Goal: Task Accomplishment & Management: Use online tool/utility

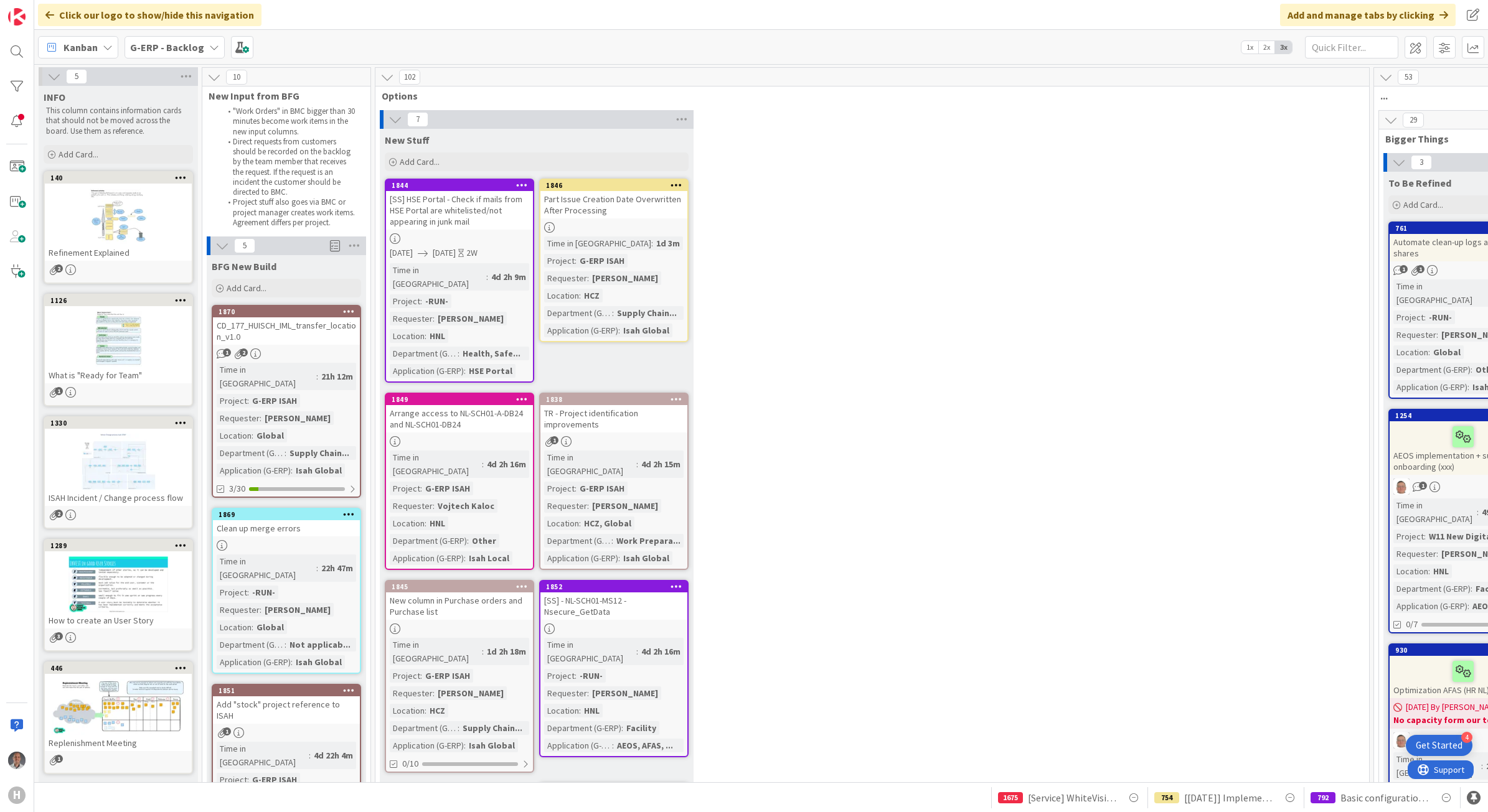
click at [883, 592] on div "7 New Stuff Add Card... 1846 Part Issue Creation Date Overwritten After Process…" at bounding box center [872, 544] width 989 height 866
click at [969, 521] on div "7 New Stuff Add Card... 1846 Part Issue Creation Date Overwritten After Process…" at bounding box center [872, 544] width 989 height 866
click at [178, 51] on b "G-ERP - Backlog" at bounding box center [168, 47] width 74 height 12
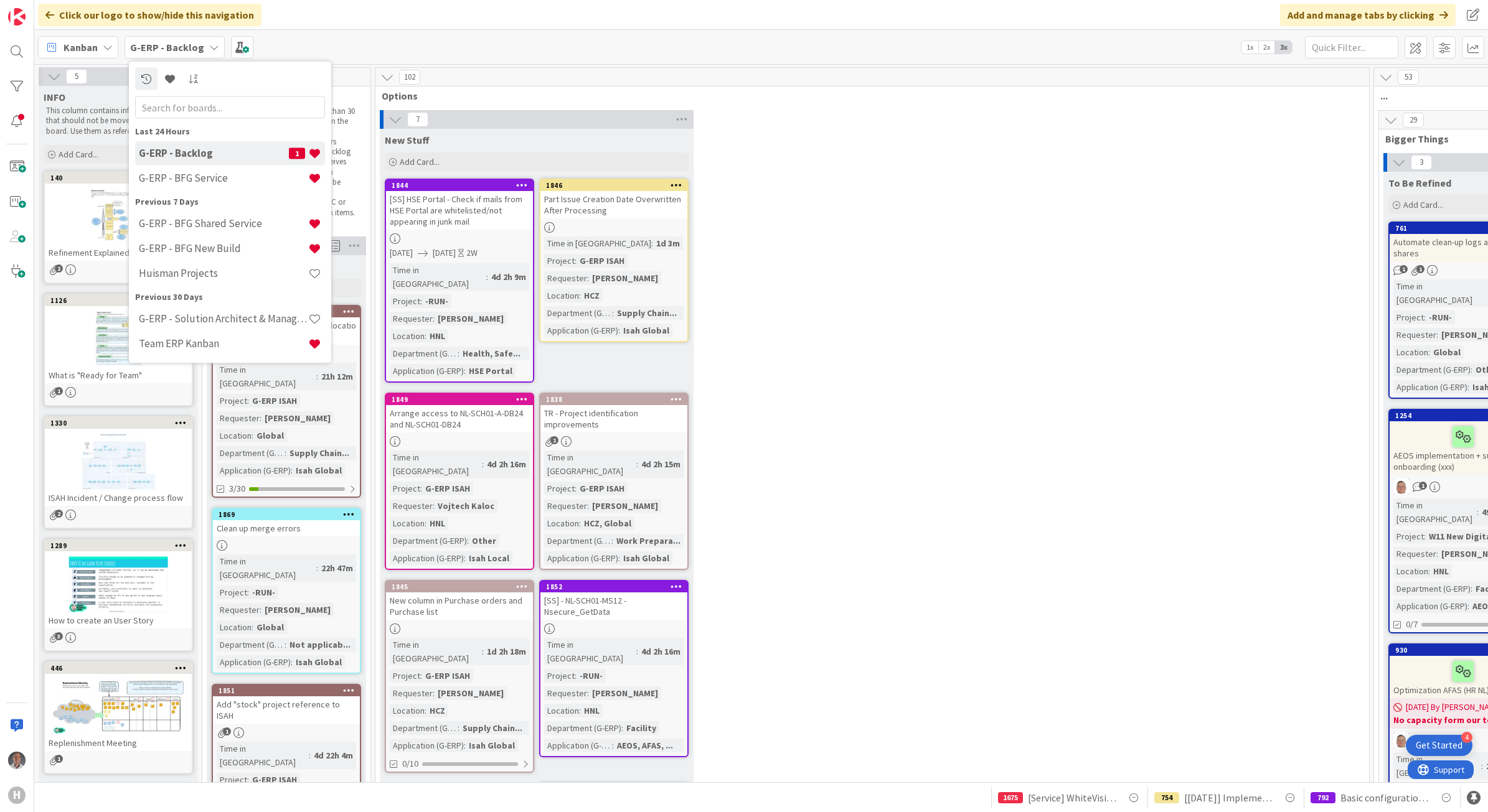
click at [215, 157] on h4 "G-ERP - Backlog" at bounding box center [214, 153] width 150 height 12
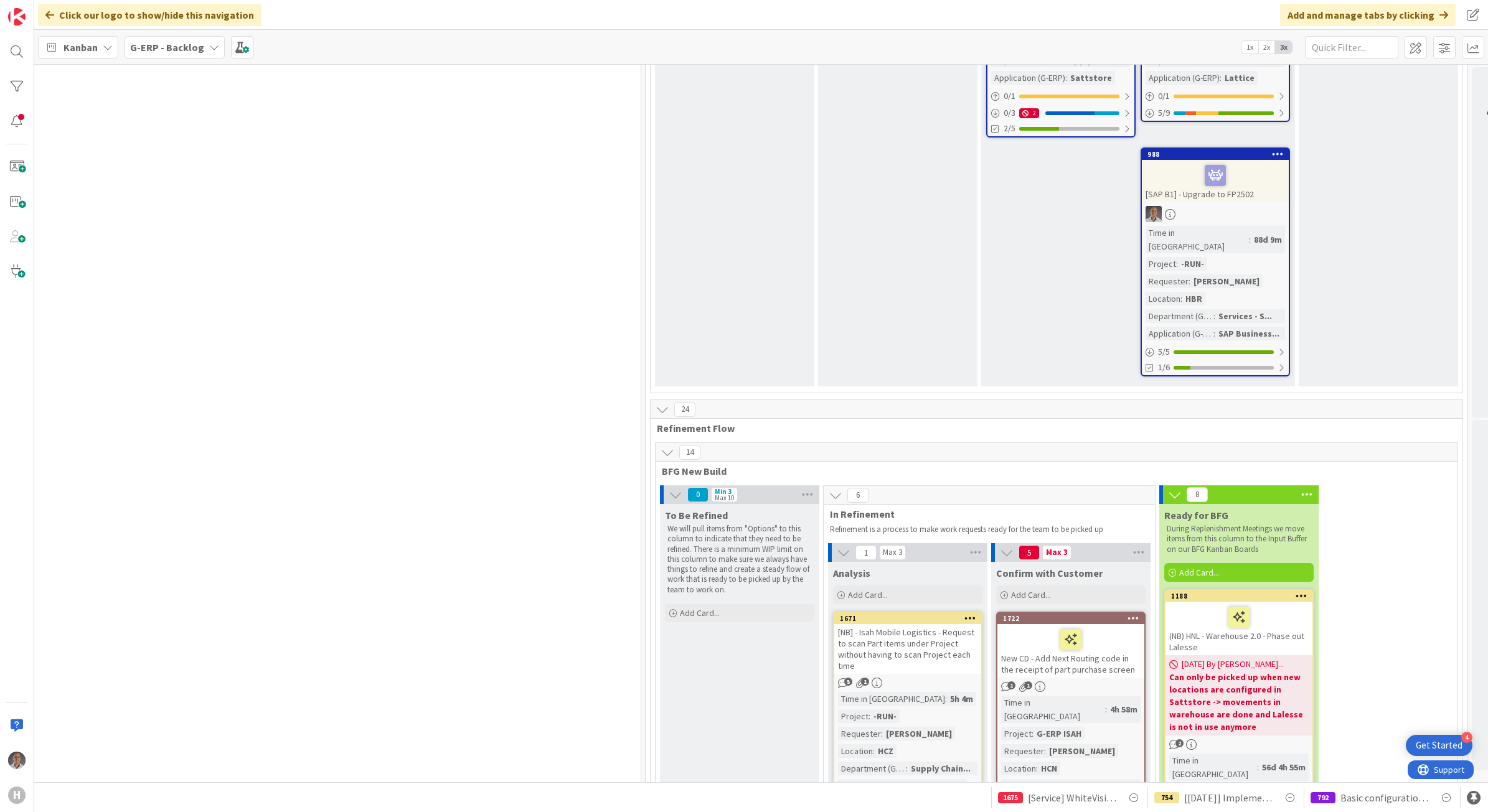
scroll to position [1867, 729]
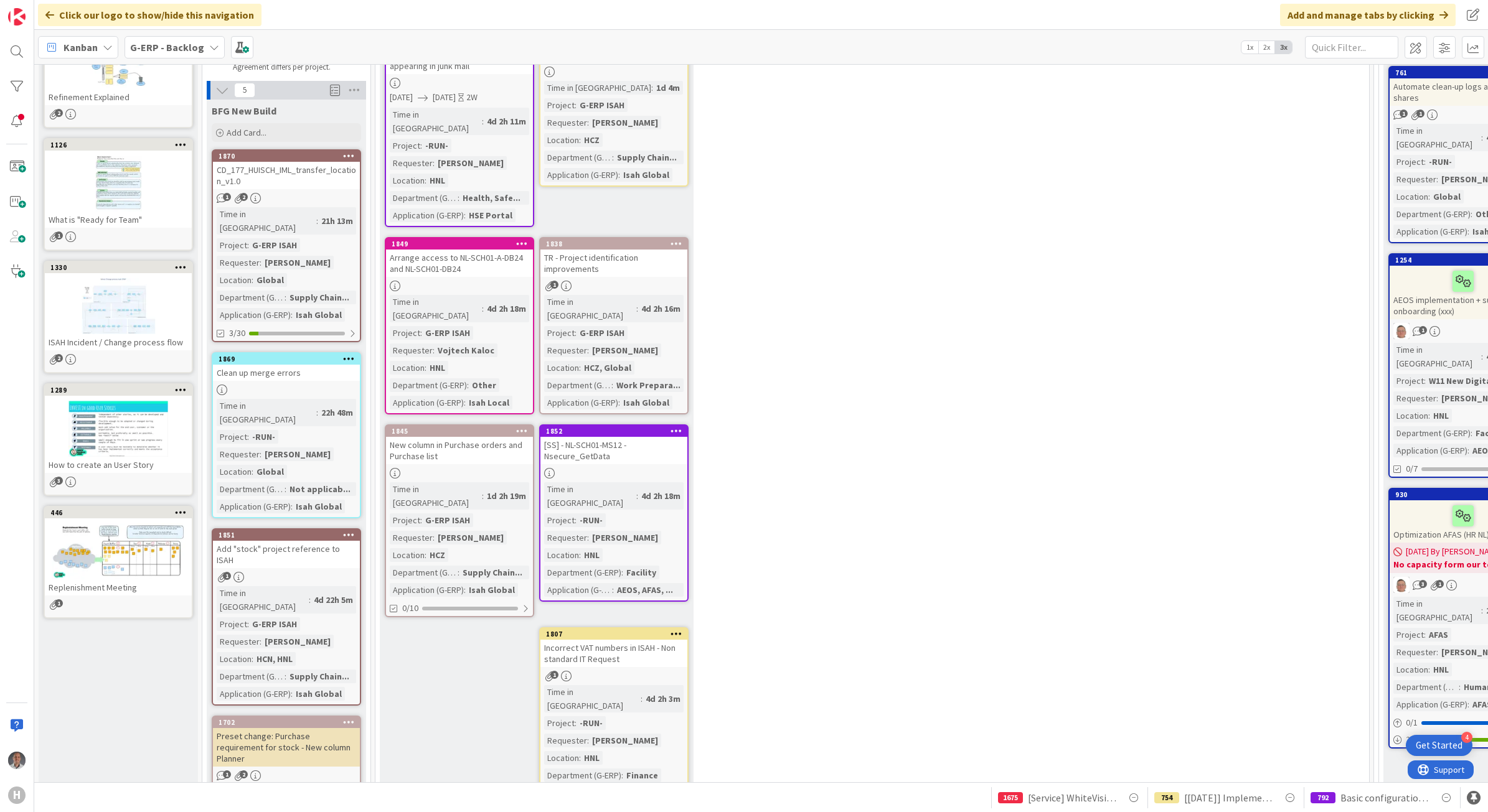
scroll to position [0, 0]
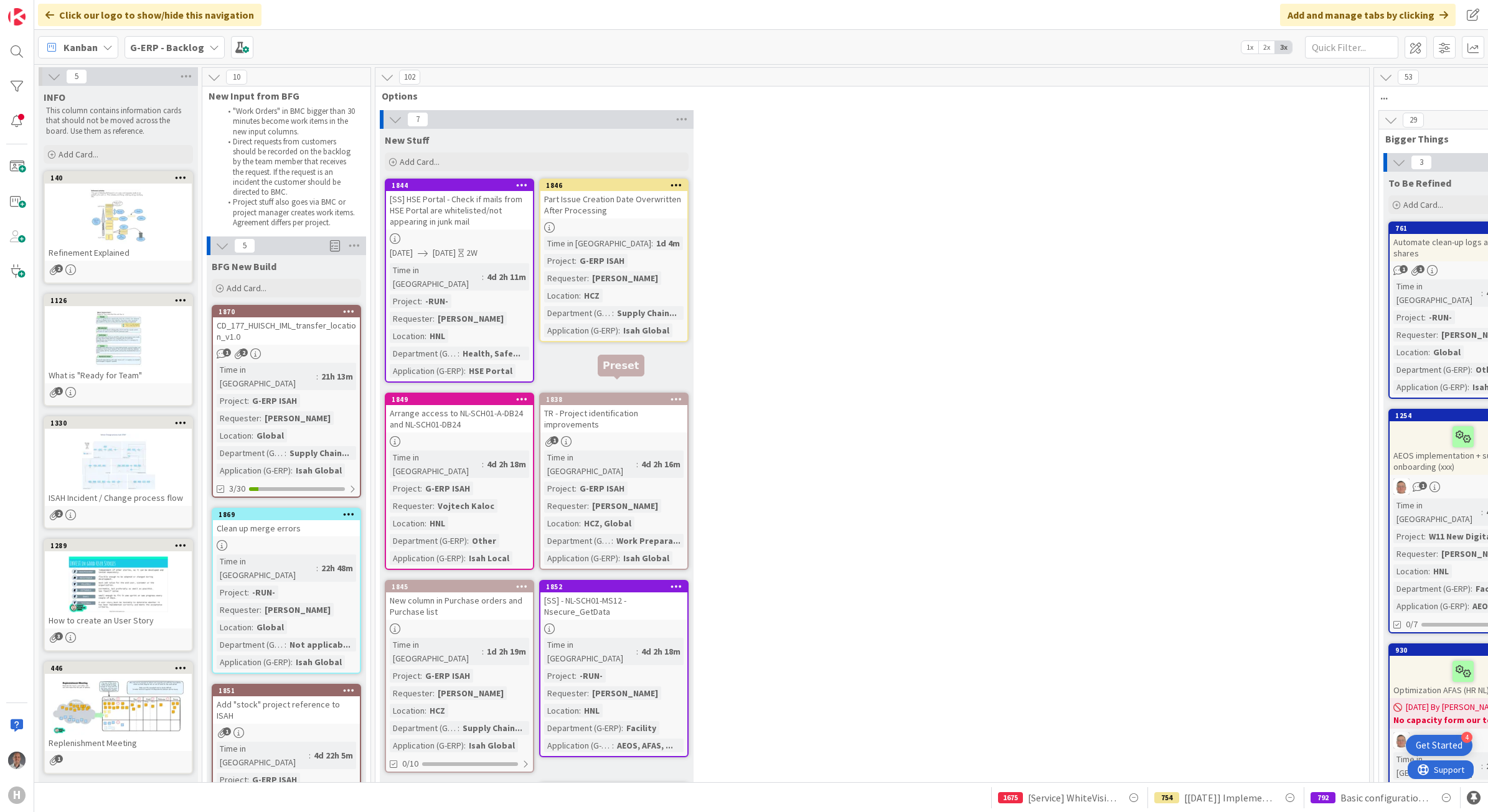
click at [658, 395] on div "1838" at bounding box center [616, 399] width 141 height 9
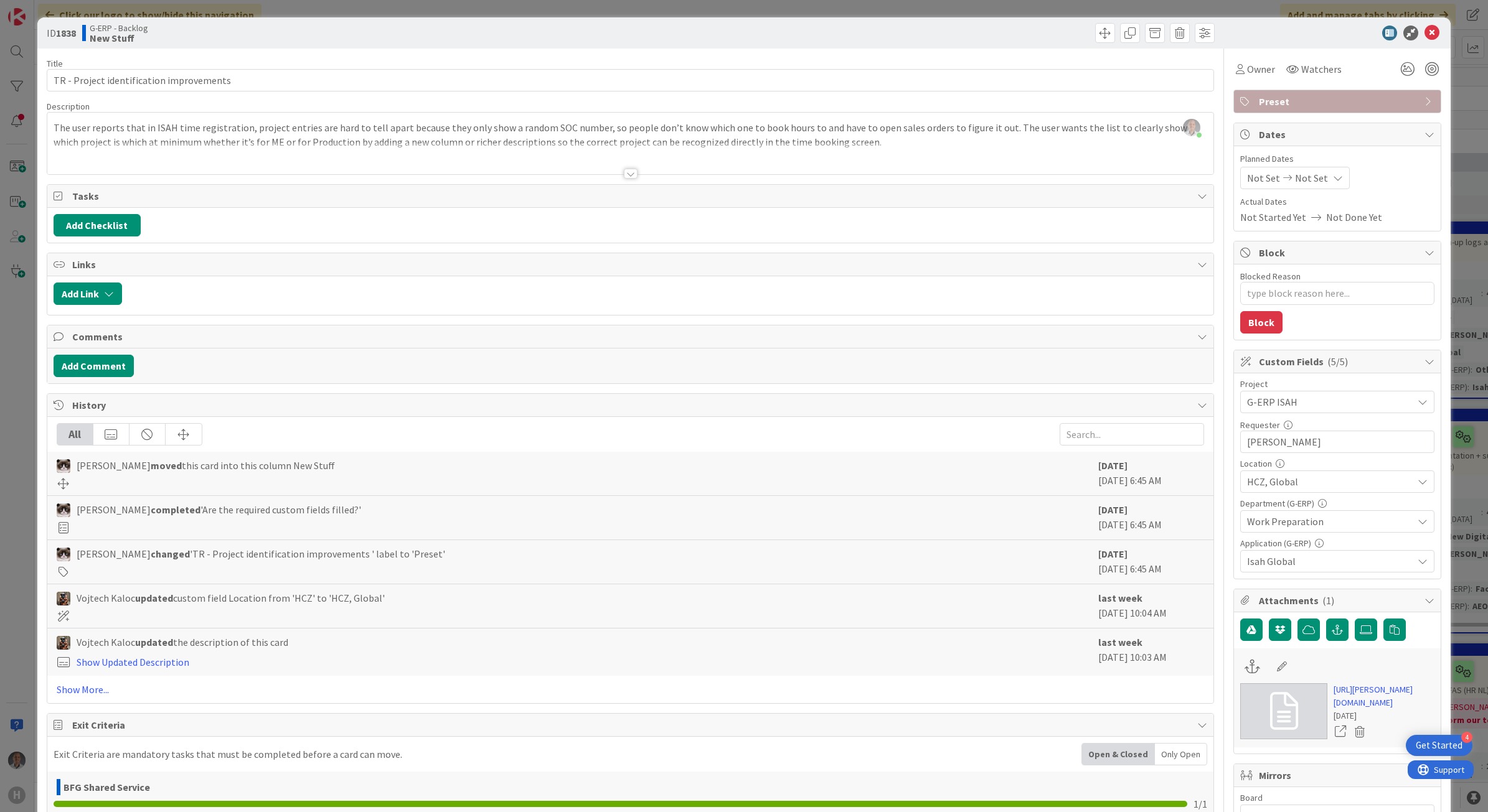
click at [630, 175] on div at bounding box center [631, 173] width 14 height 10
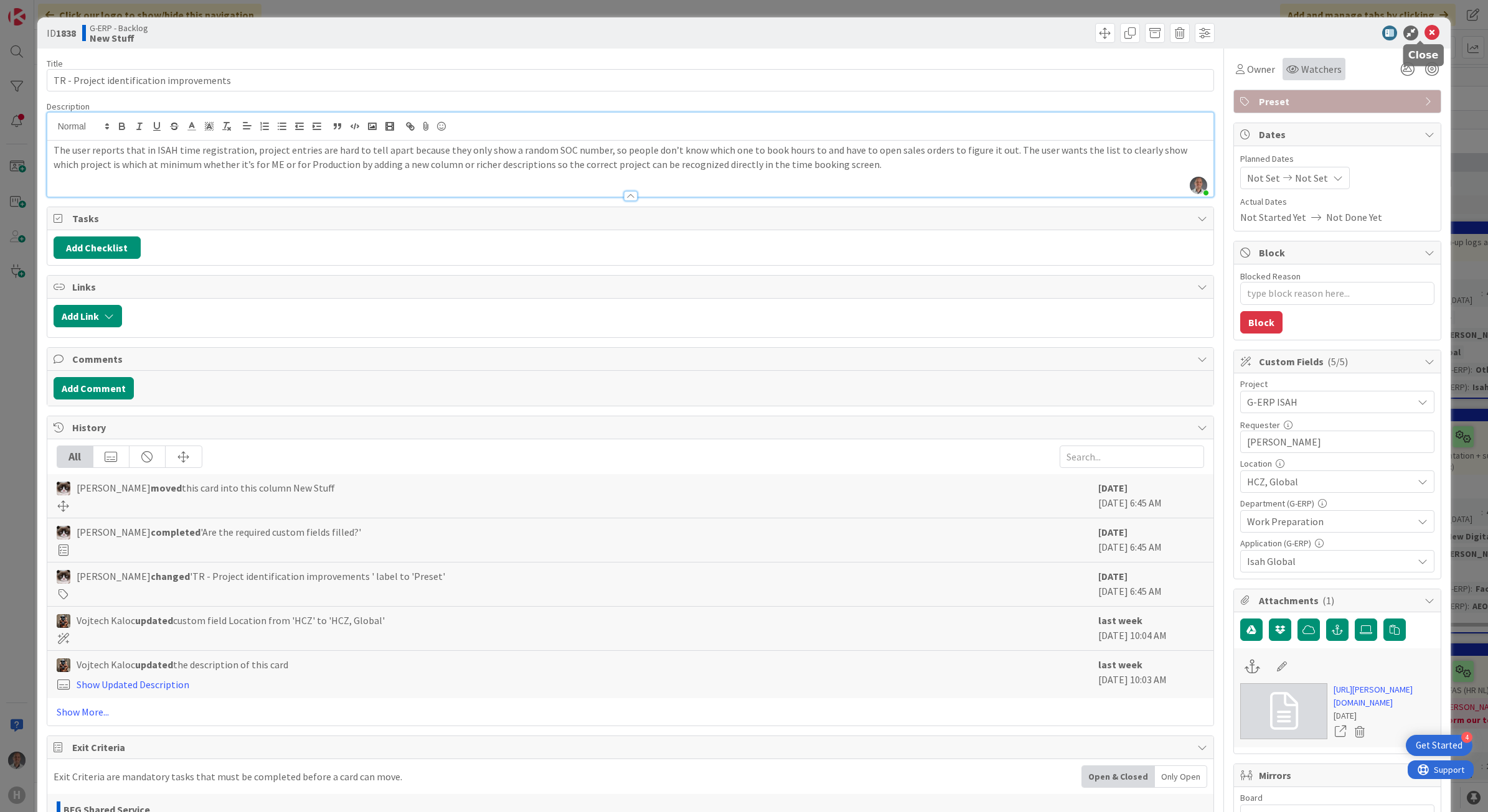
drag, startPoint x: 1420, startPoint y: 26, endPoint x: 1315, endPoint y: 61, distance: 110.7
click at [1424, 26] on icon at bounding box center [1432, 33] width 15 height 15
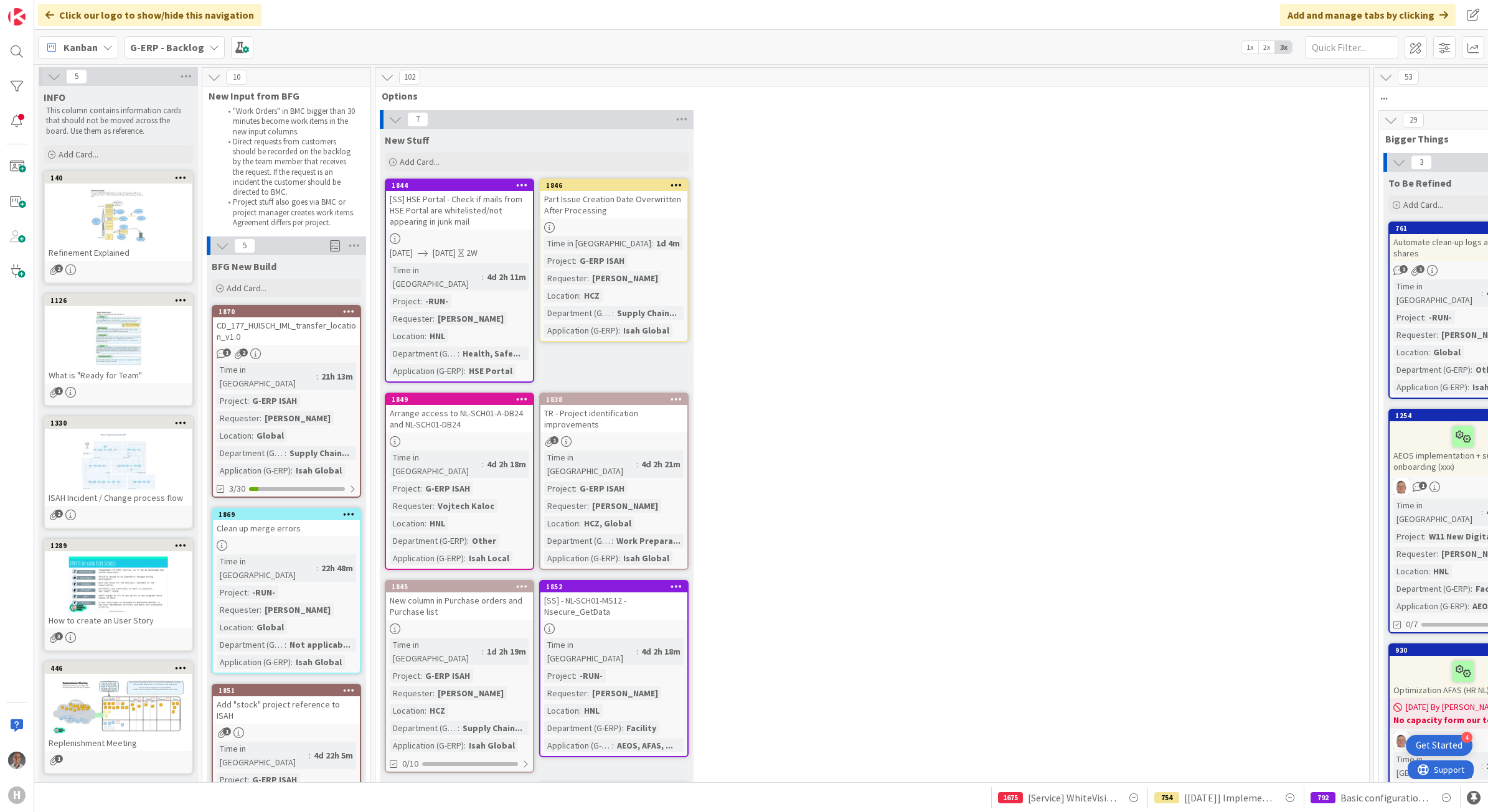
click at [477, 229] on div "[SS] HSE Portal - Check if mails from HSE Portal are whitelisted/not appearing …" at bounding box center [460, 210] width 147 height 39
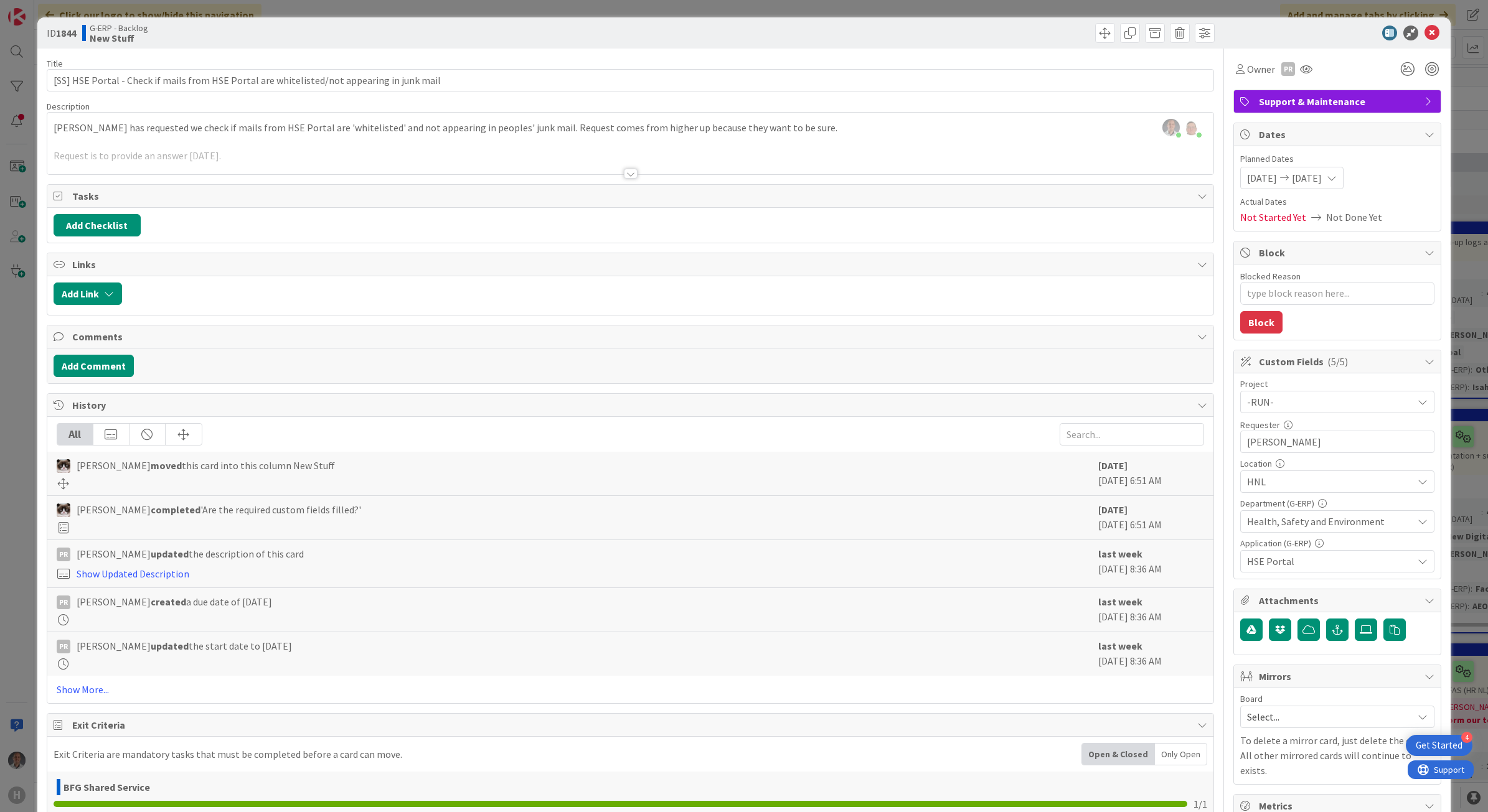
click at [629, 172] on div at bounding box center [631, 173] width 14 height 10
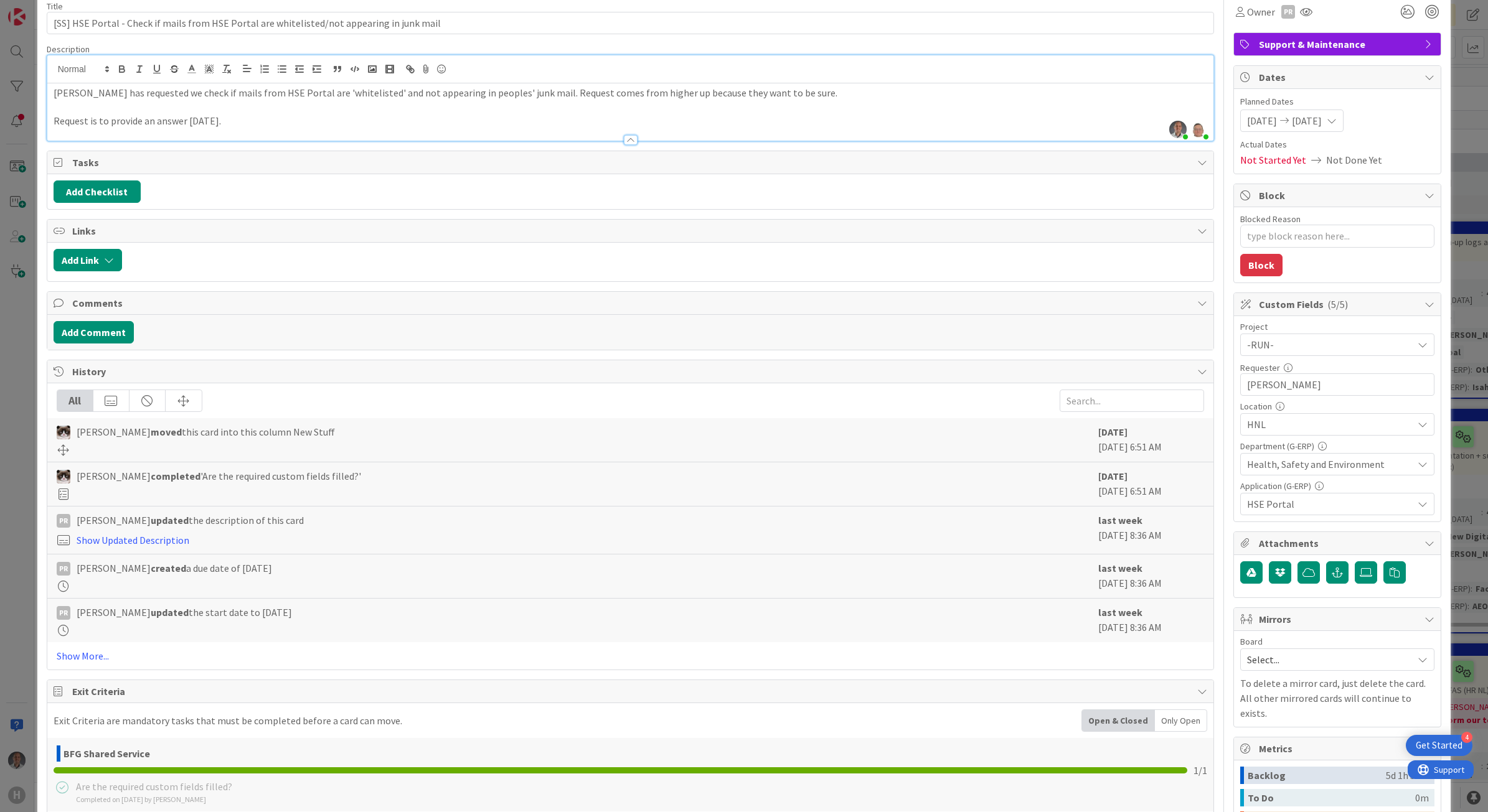
scroll to position [234, 0]
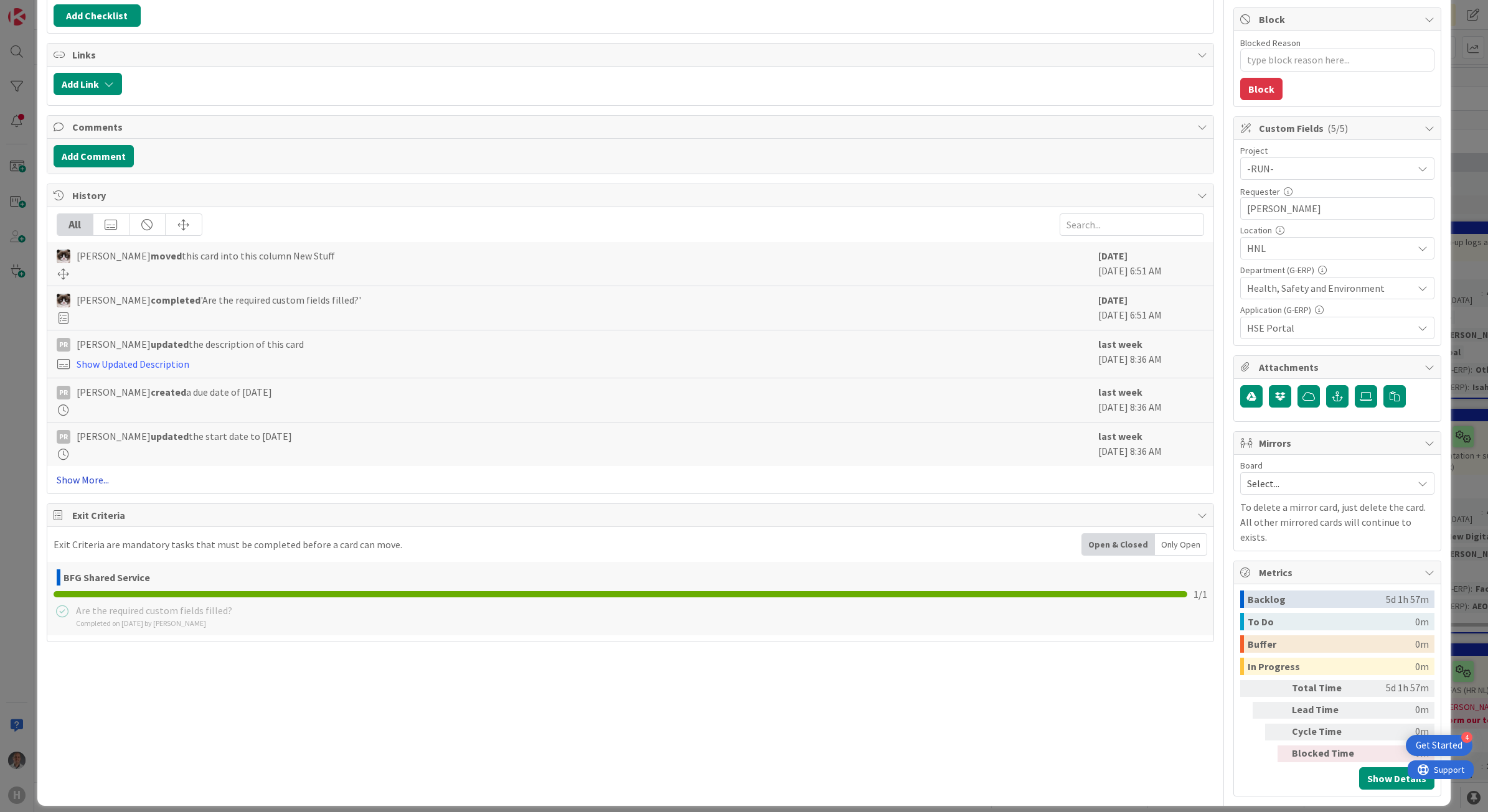
click at [72, 488] on link "Show More..." at bounding box center [631, 480] width 1148 height 15
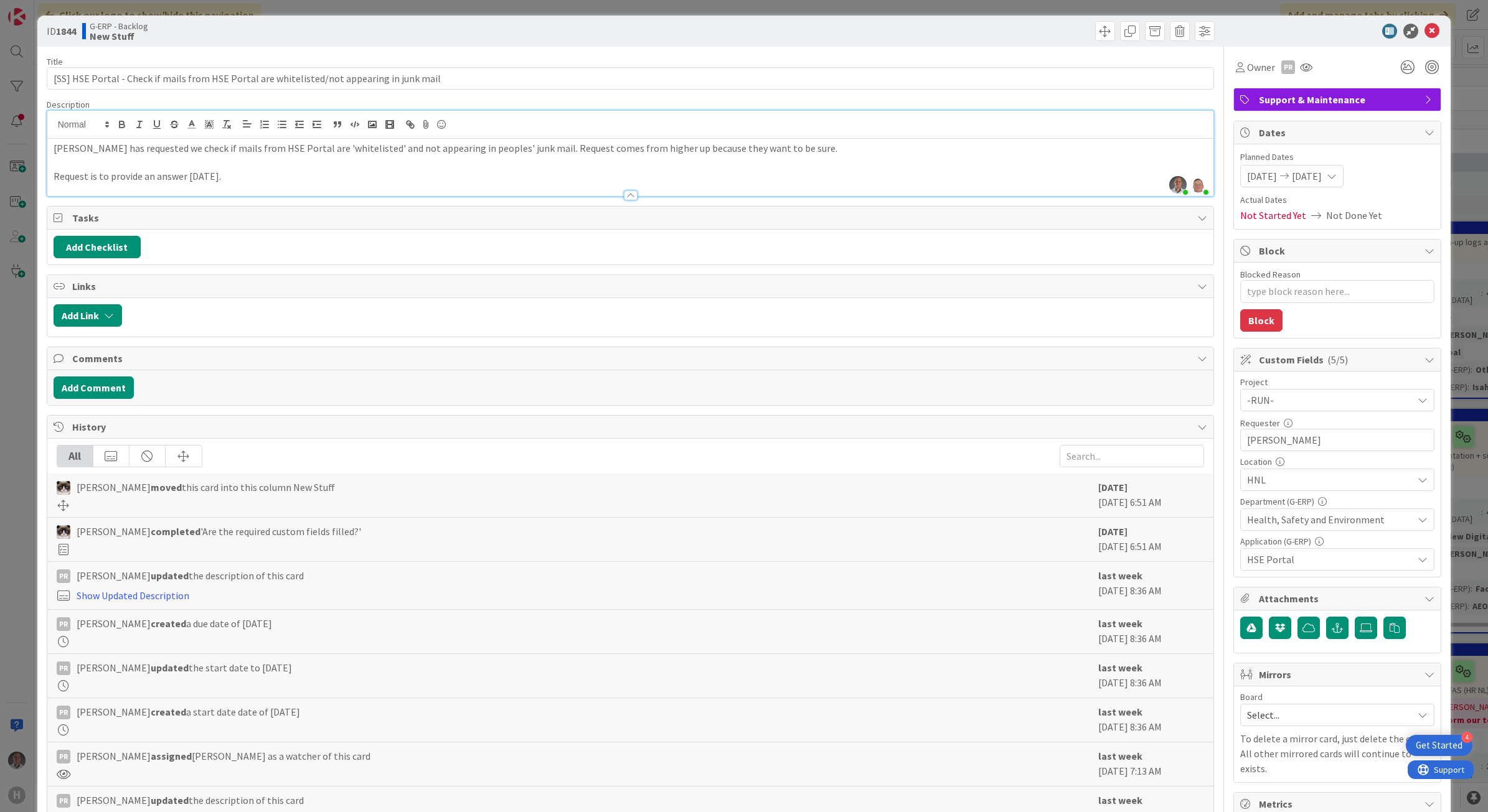
scroll to position [0, 0]
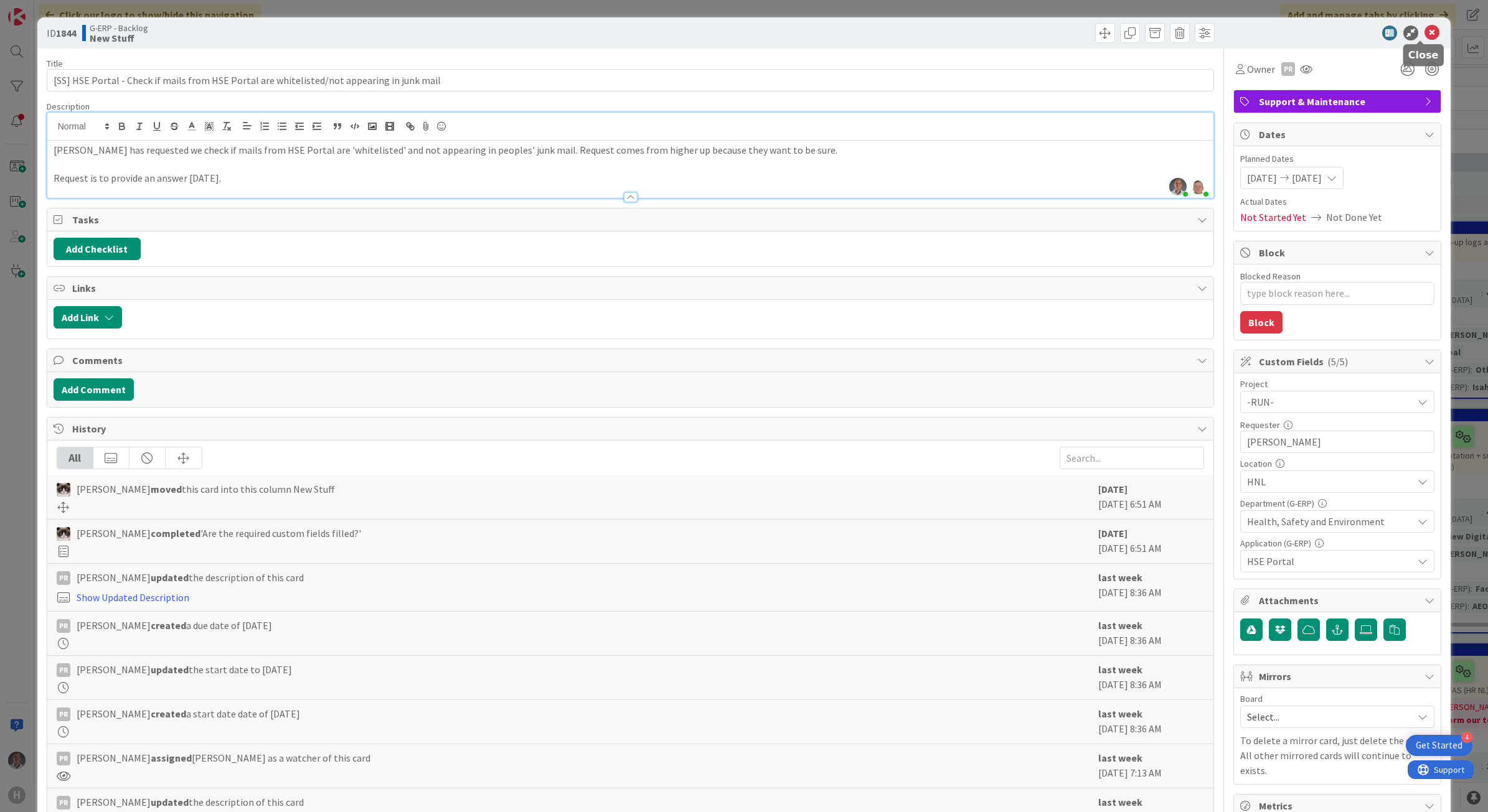
click at [1424, 31] on icon at bounding box center [1432, 33] width 15 height 15
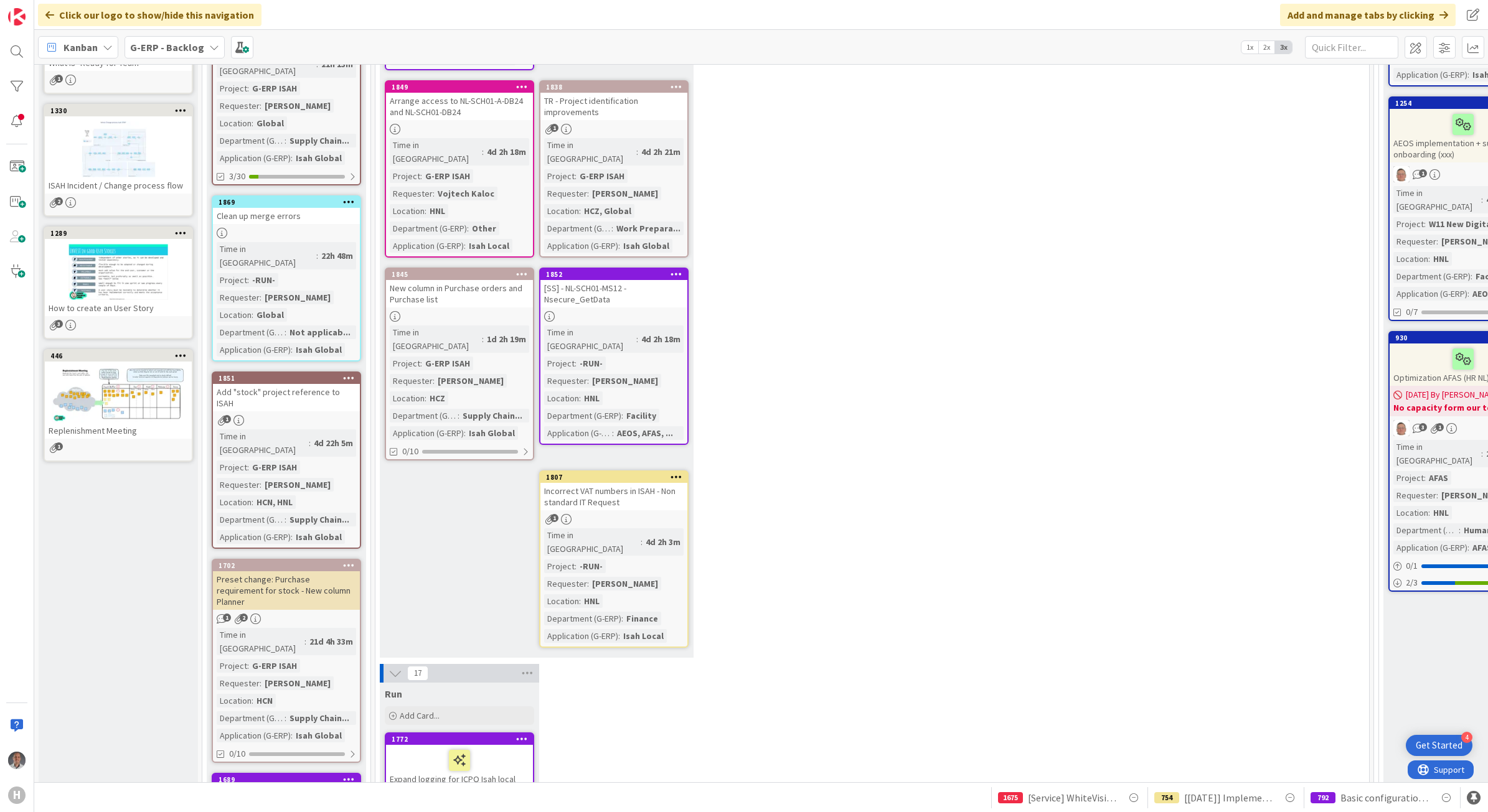
scroll to position [311, 0]
click at [738, 465] on div "7 New Stuff Add Card... 1846 Part Issue Creation Date Overwritten After Process…" at bounding box center [872, 232] width 989 height 866
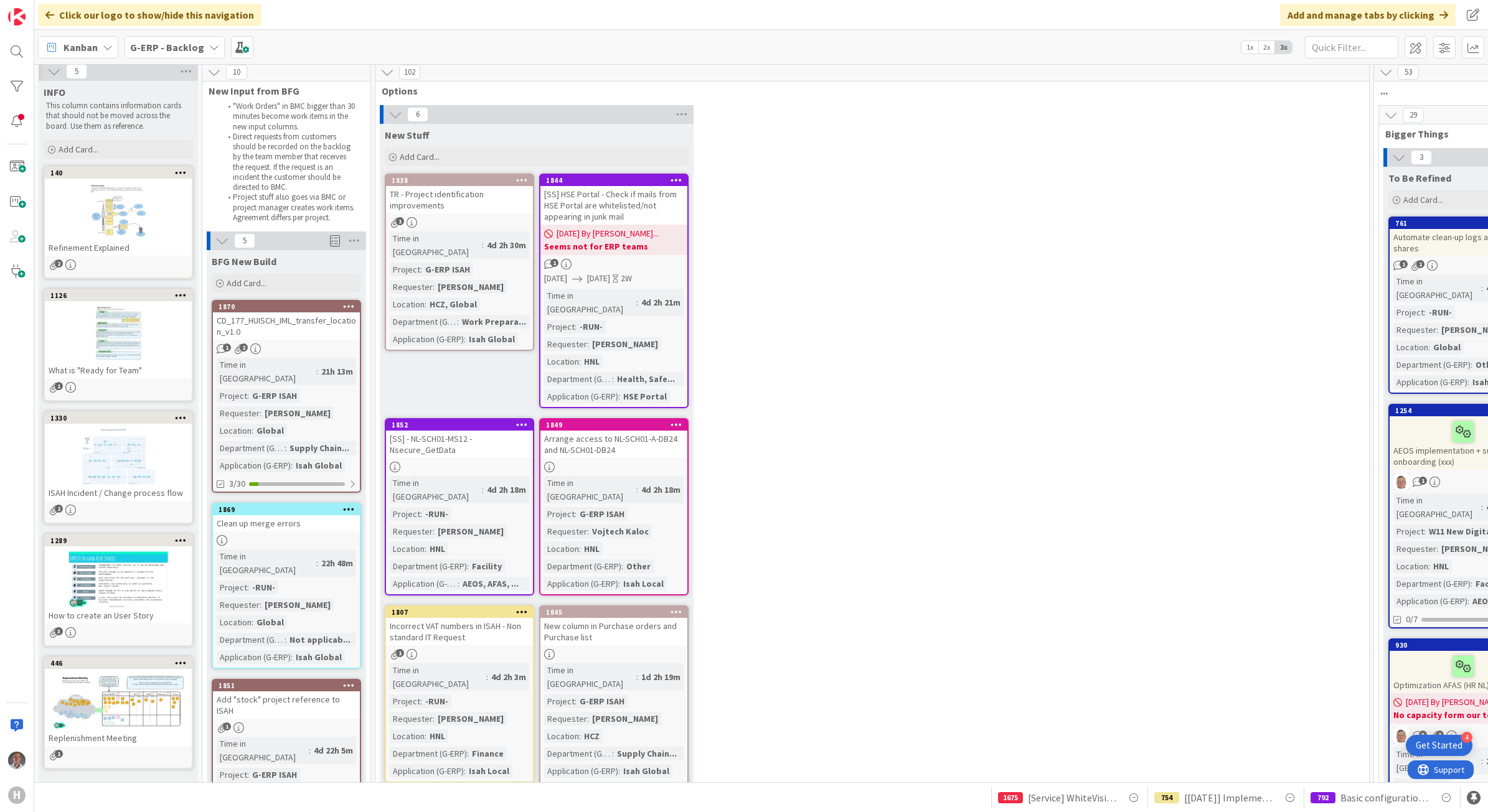
scroll to position [0, 0]
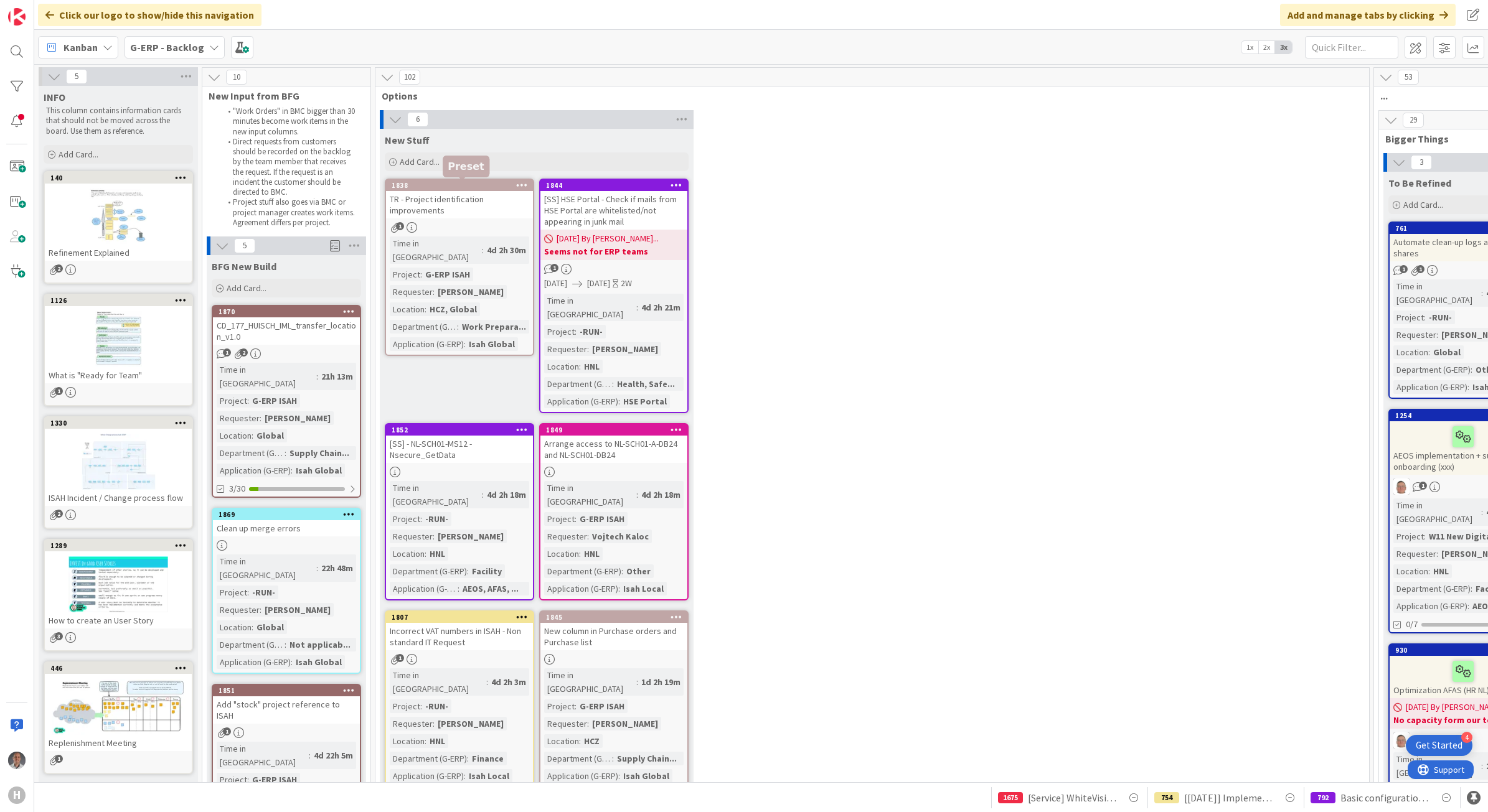
click at [467, 194] on div "TR - Project identification improvements" at bounding box center [460, 205] width 147 height 27
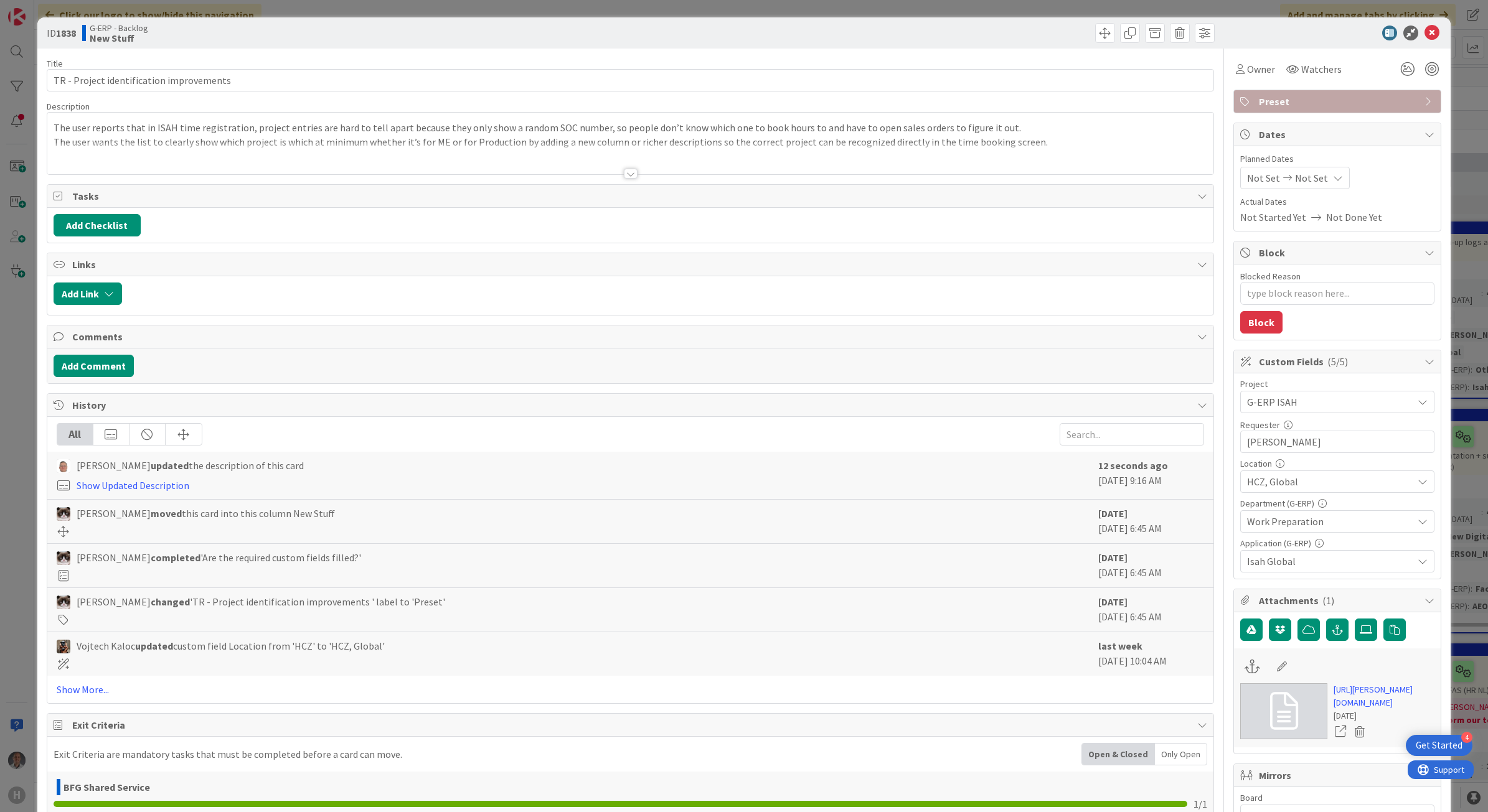
click at [629, 172] on div at bounding box center [631, 173] width 14 height 10
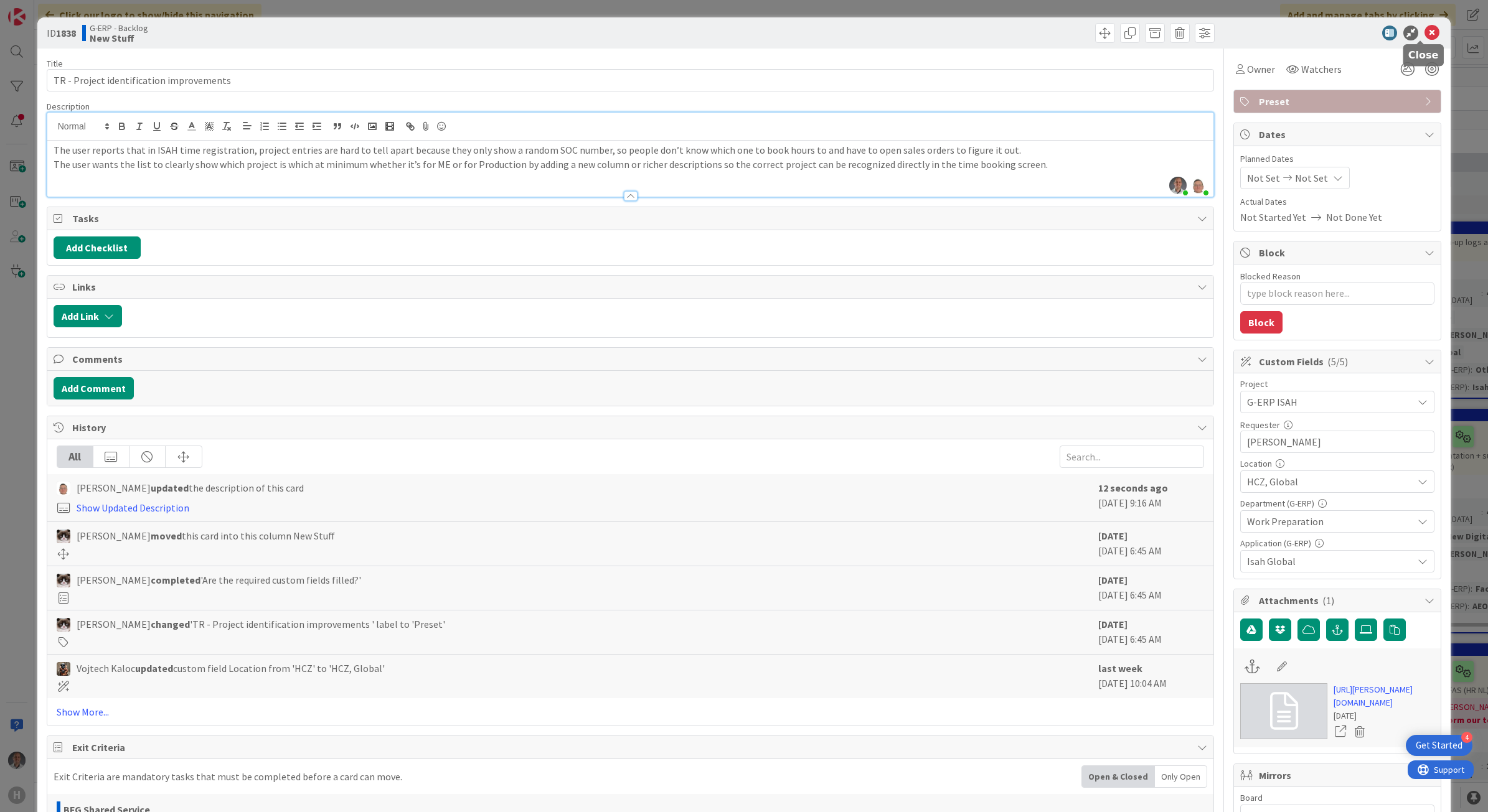
click at [1424, 30] on icon at bounding box center [1432, 33] width 15 height 15
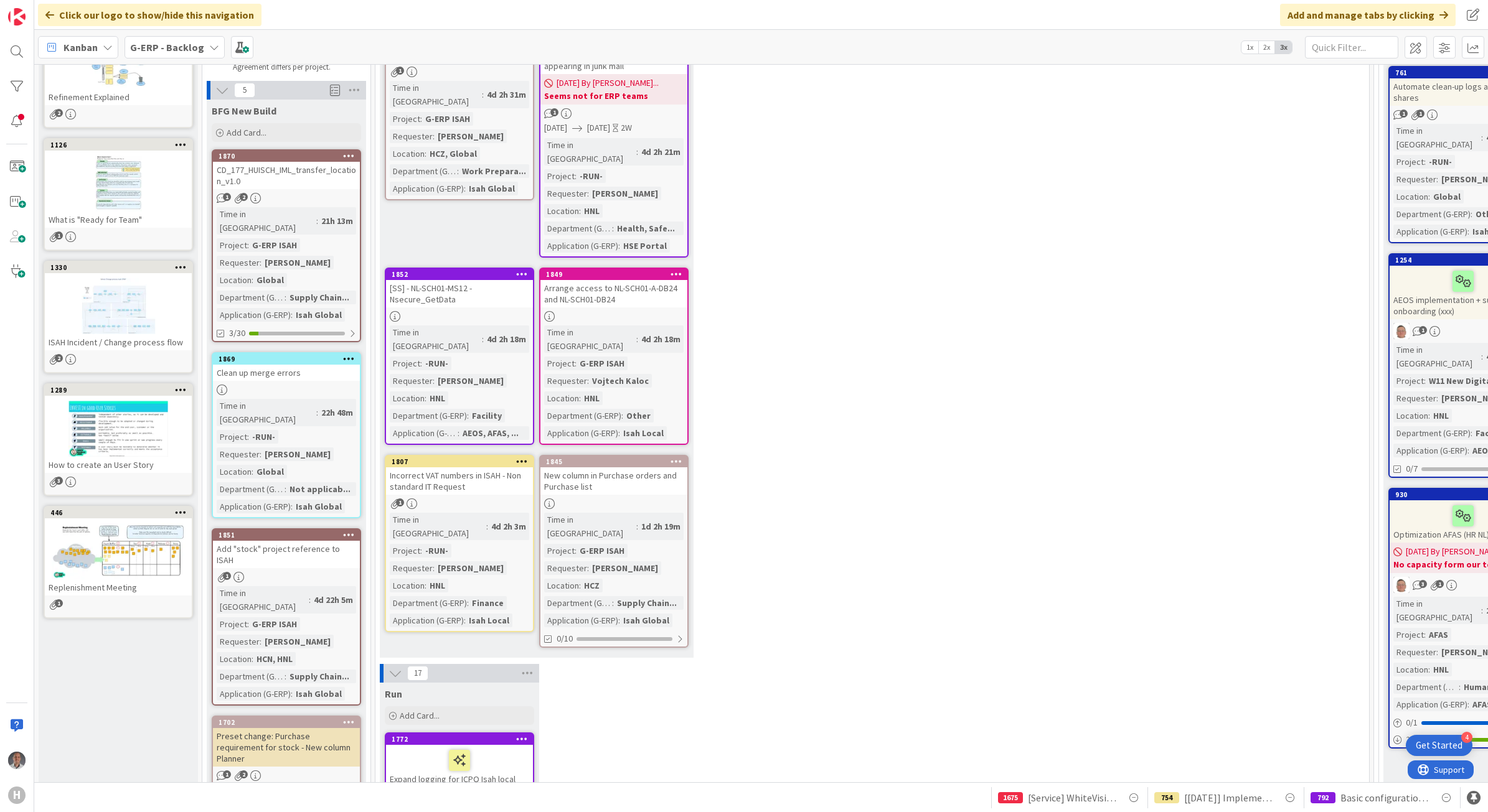
click at [635, 280] on div "Arrange access to NL-SCH01-A-DB24 and NL-SCH01-DB24" at bounding box center [614, 293] width 147 height 27
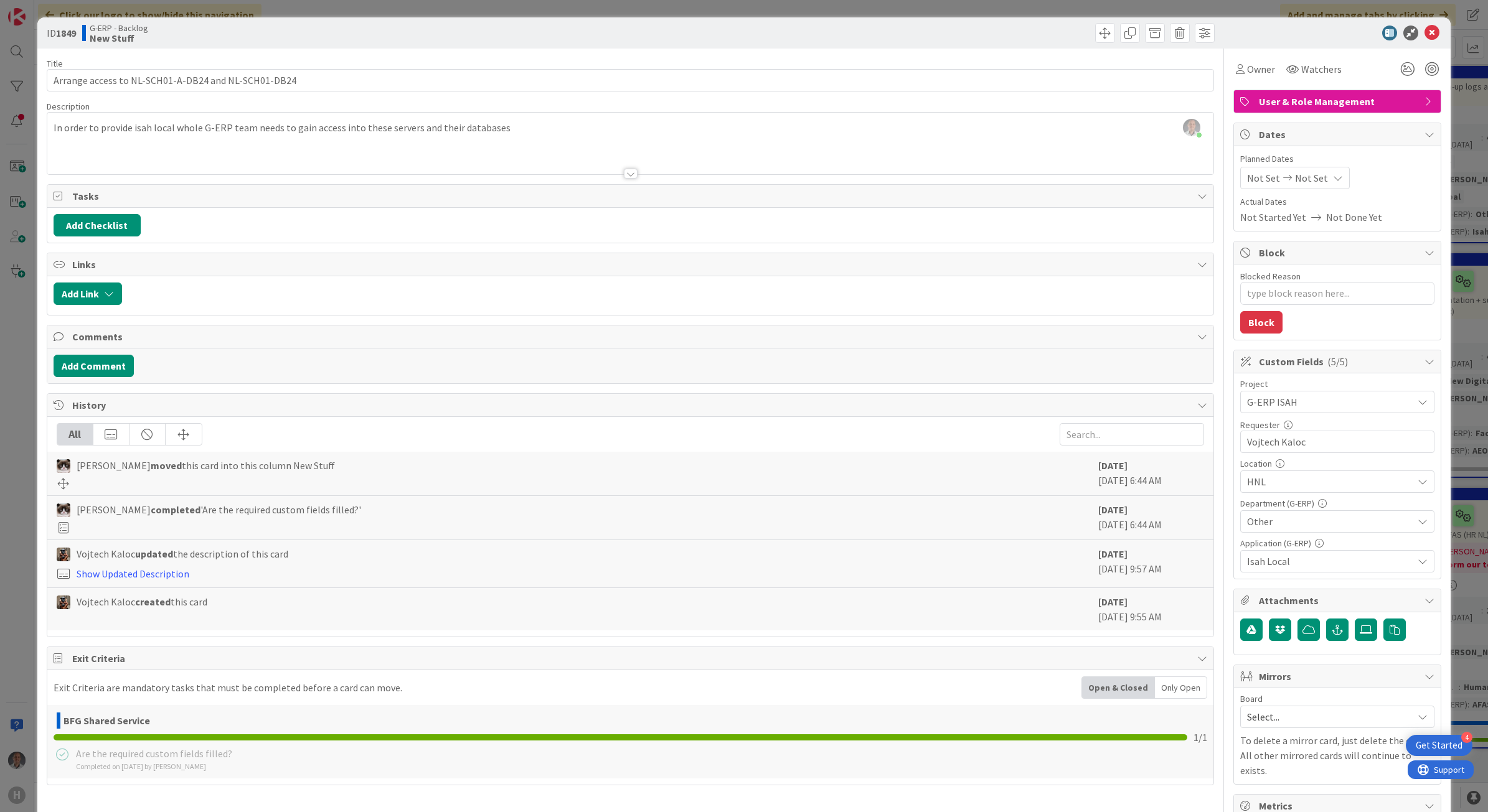
type textarea "x"
click at [1424, 28] on icon at bounding box center [1432, 33] width 15 height 15
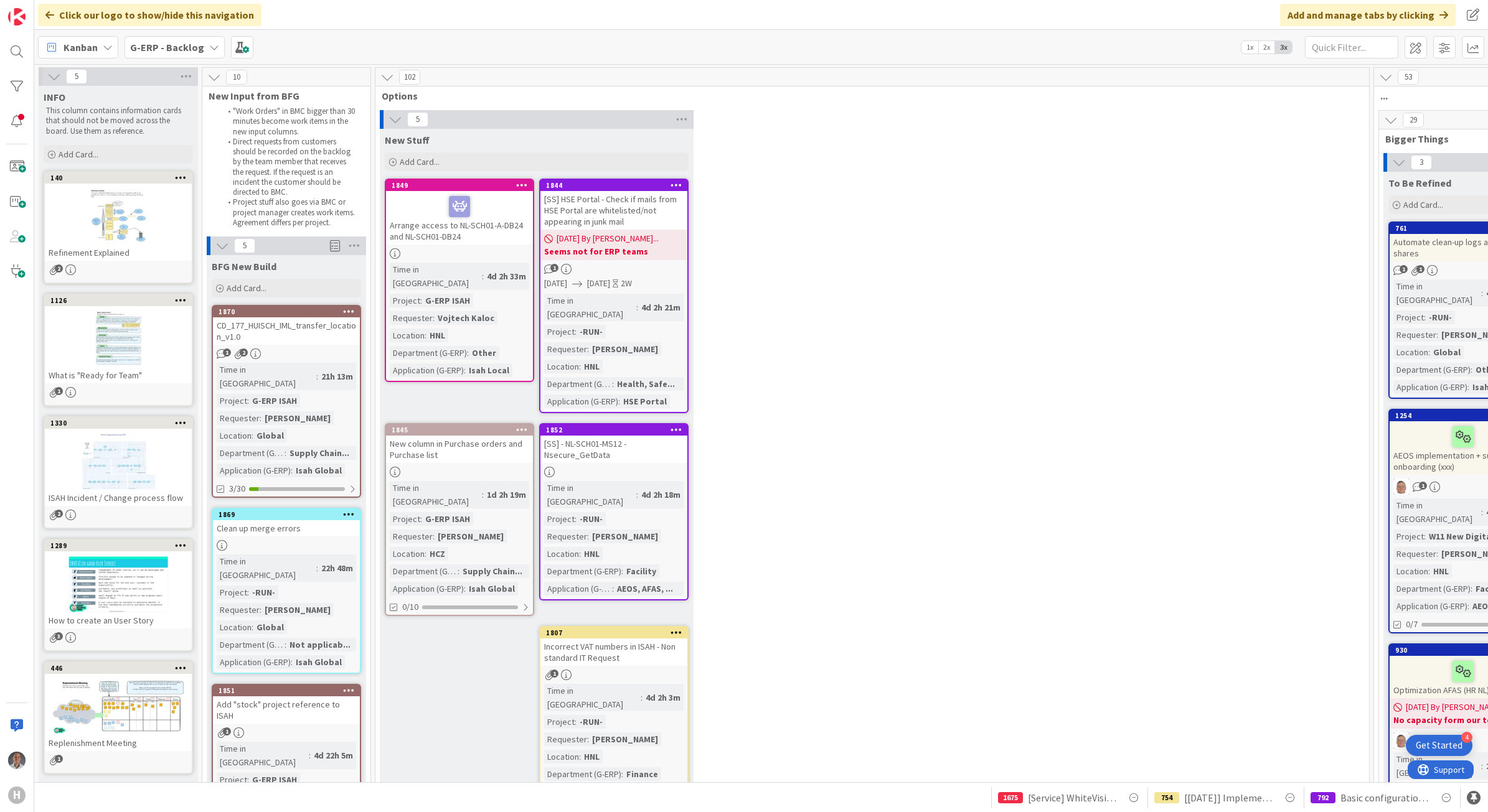
click at [928, 263] on div "5 New Stuff Add Card... 1844 [SS] HSE Portal - Check if mails from HSE Portal a…" at bounding box center [872, 465] width 989 height 710
click at [523, 181] on icon at bounding box center [522, 185] width 12 height 9
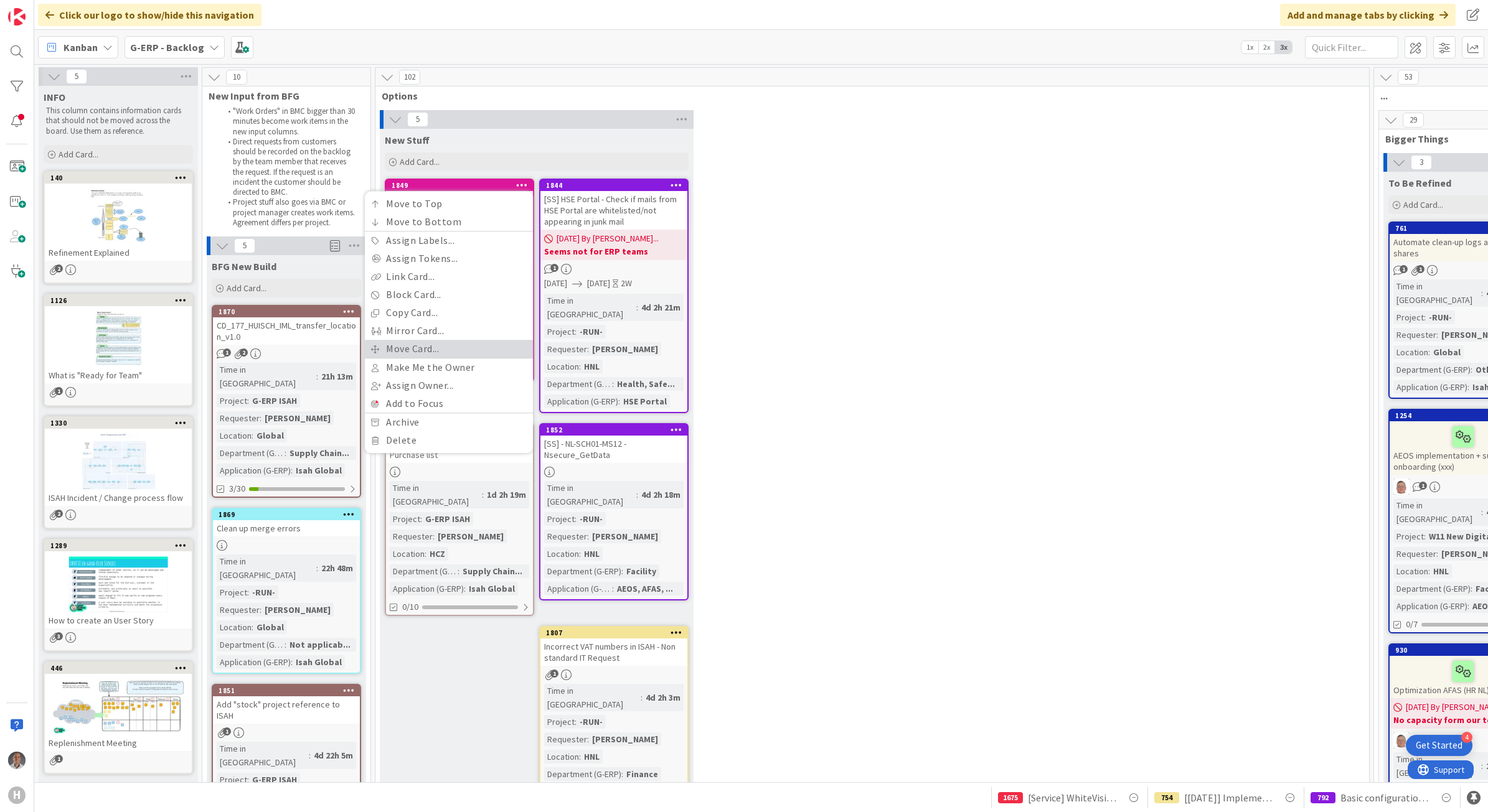
click at [456, 347] on link "Move Card..." at bounding box center [449, 349] width 168 height 18
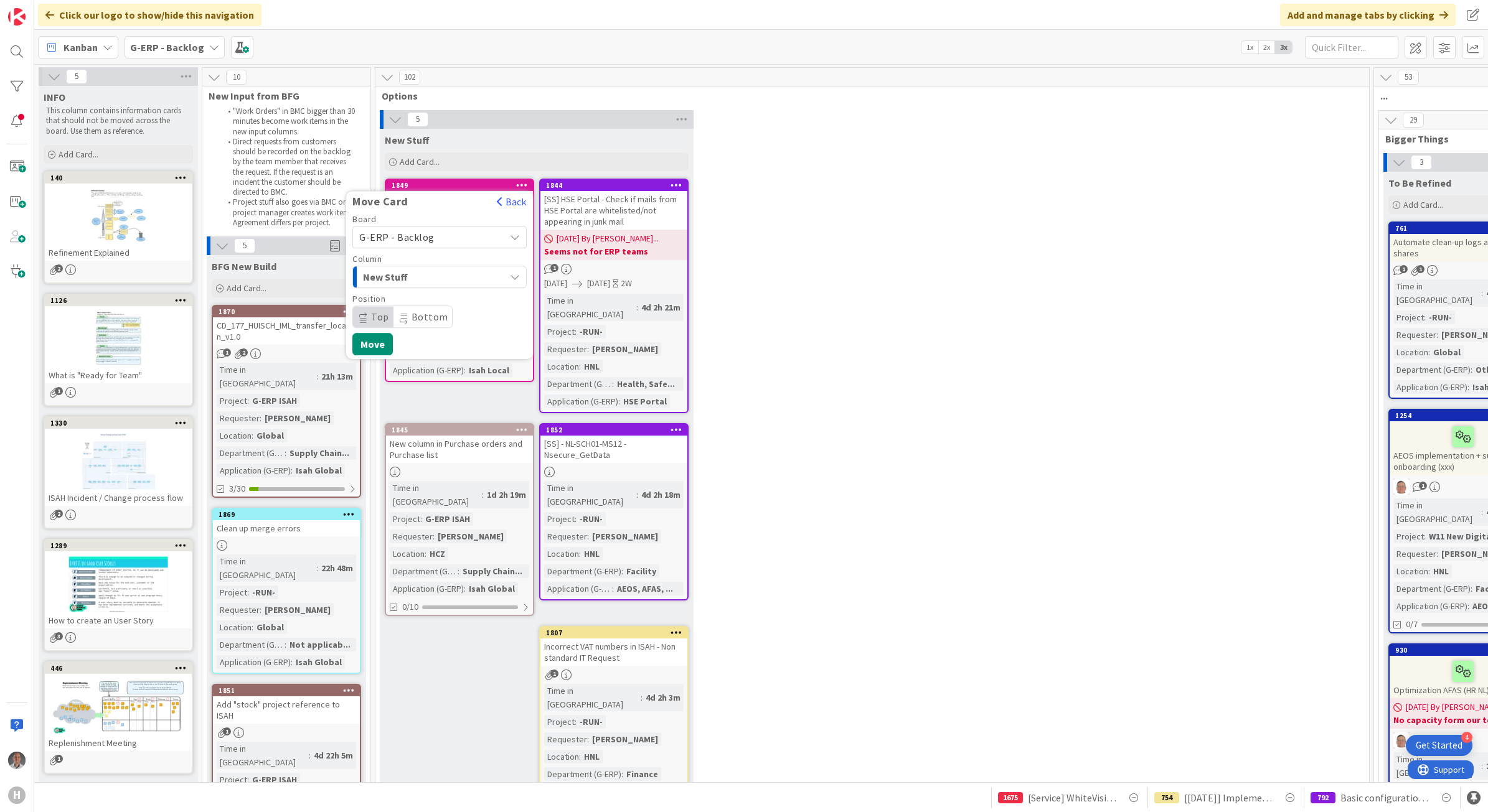
click at [407, 272] on span "New Stuff" at bounding box center [409, 277] width 93 height 17
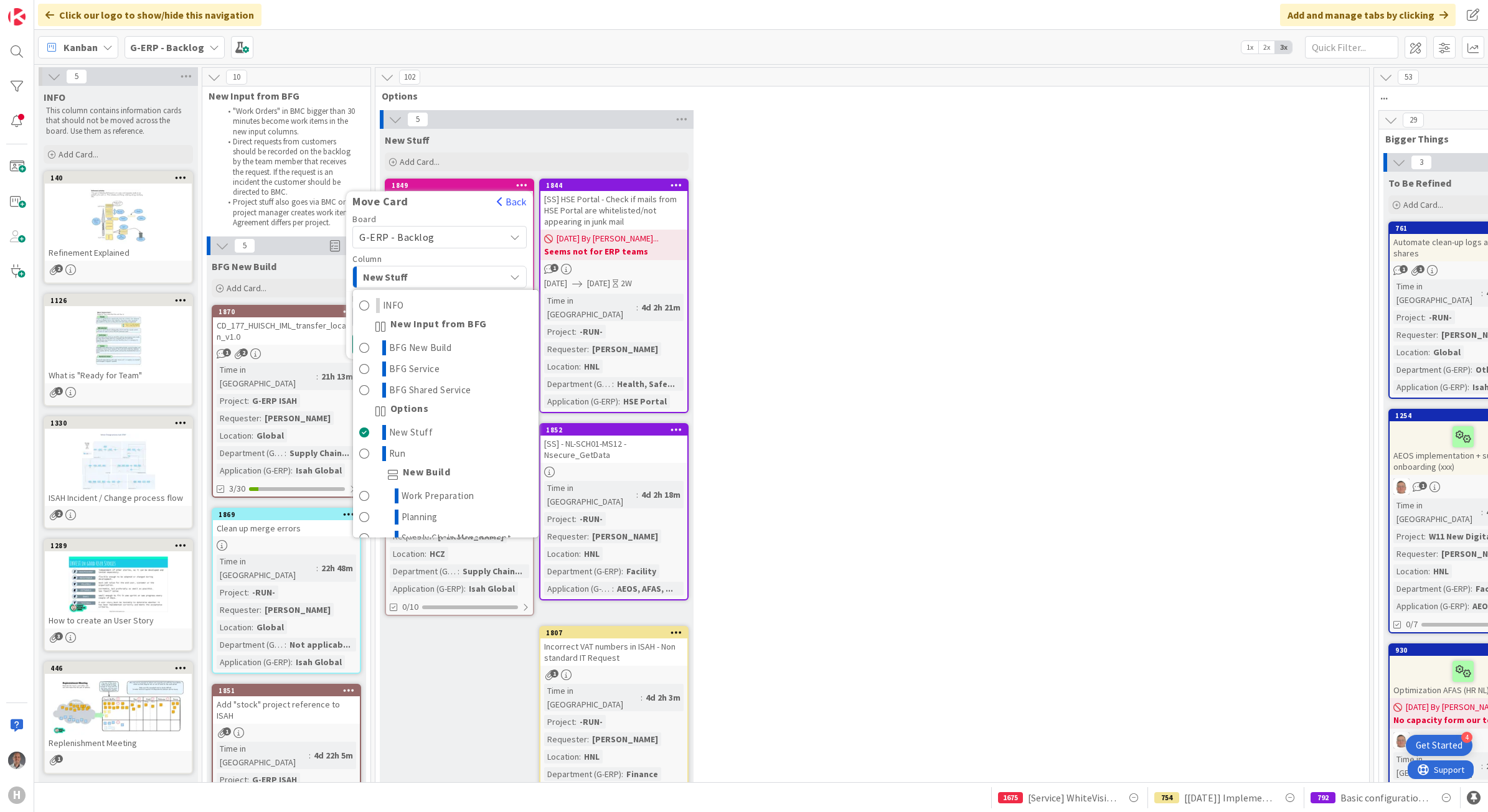
click at [407, 272] on span "New Stuff" at bounding box center [409, 277] width 93 height 17
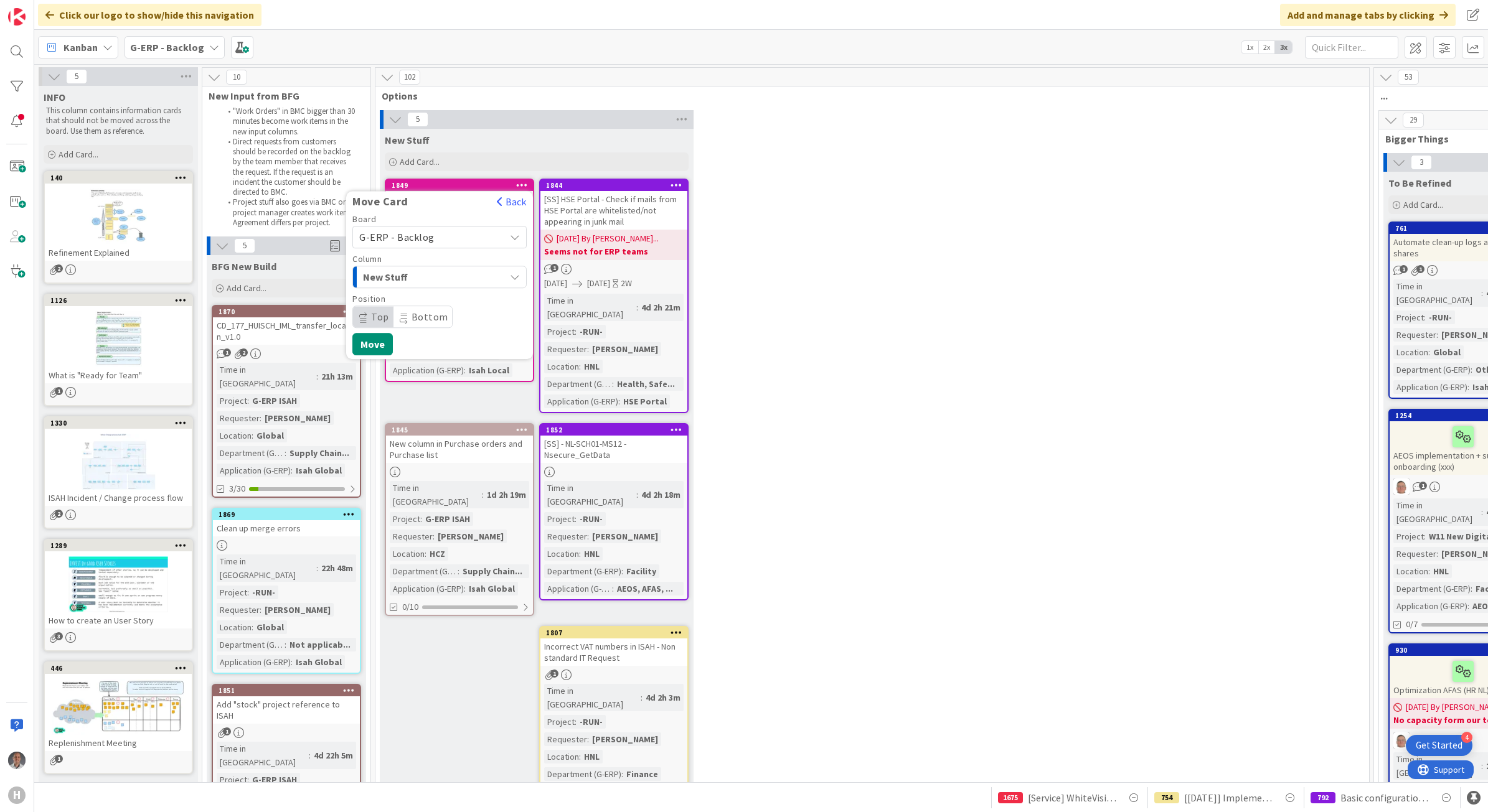
click at [411, 241] on span "G-ERP - Backlog" at bounding box center [396, 237] width 75 height 12
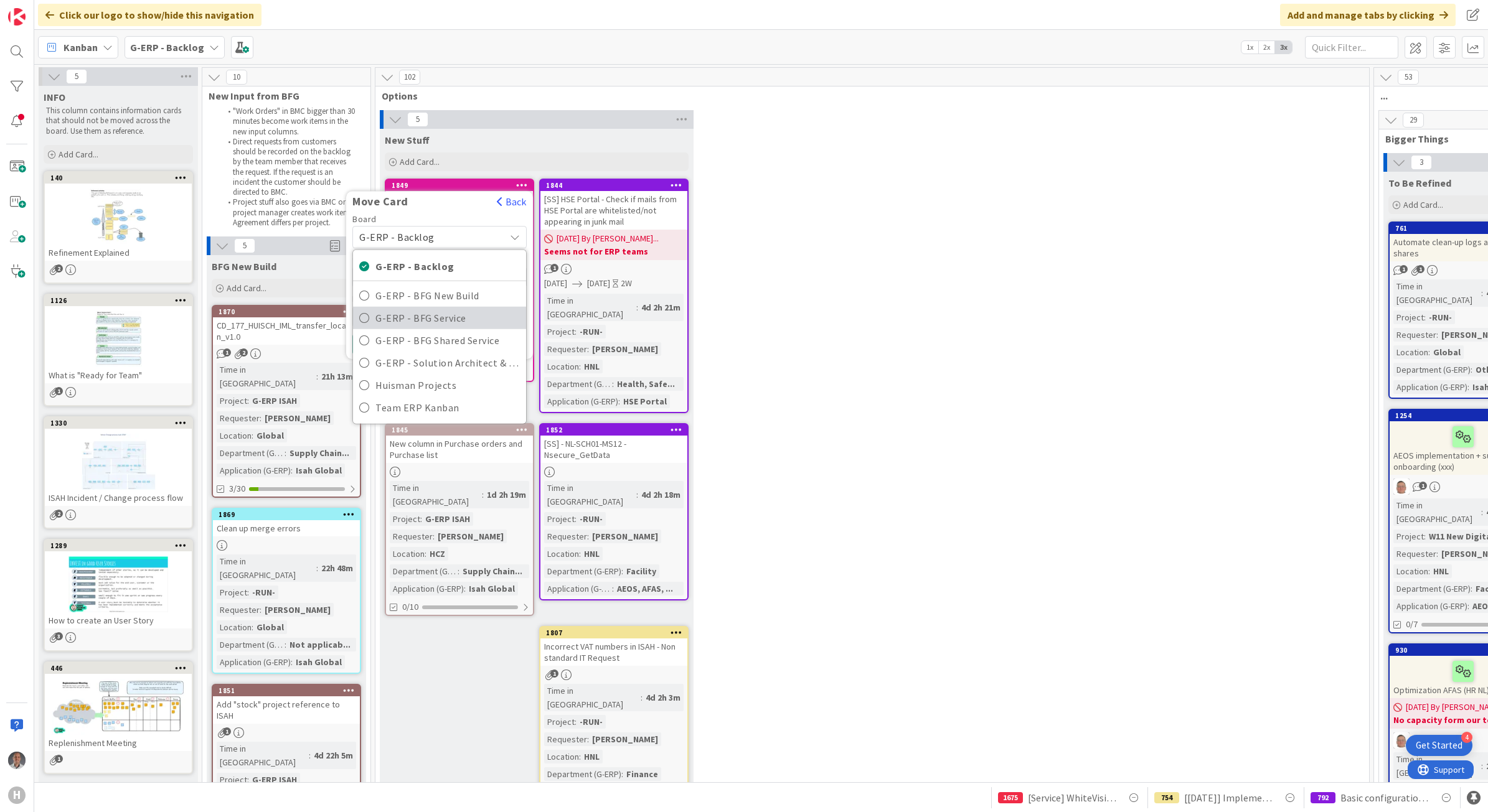
click at [409, 319] on span "G-ERP - BFG Service" at bounding box center [447, 318] width 144 height 19
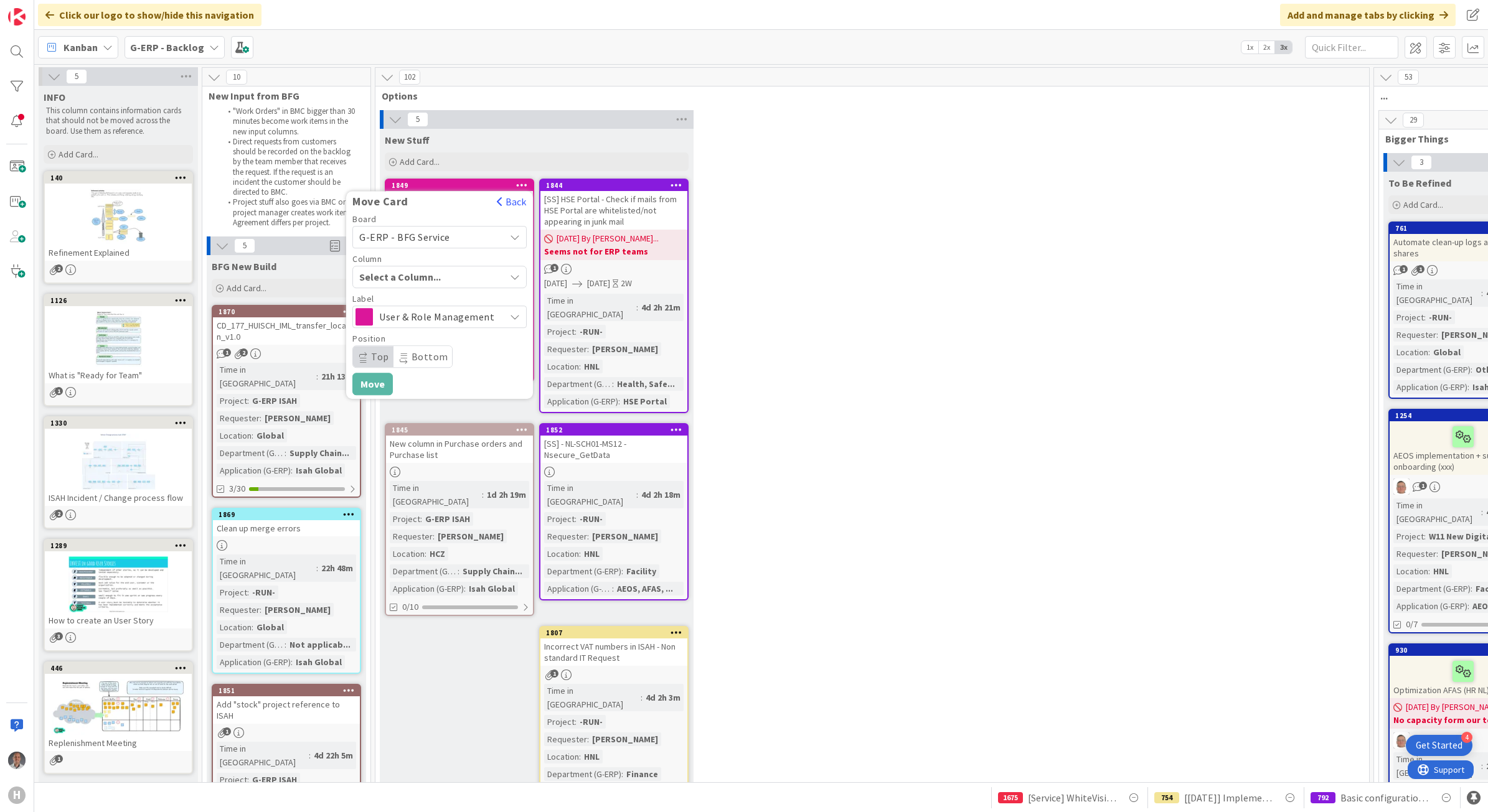
click at [436, 277] on span "Select a Column..." at bounding box center [405, 277] width 93 height 17
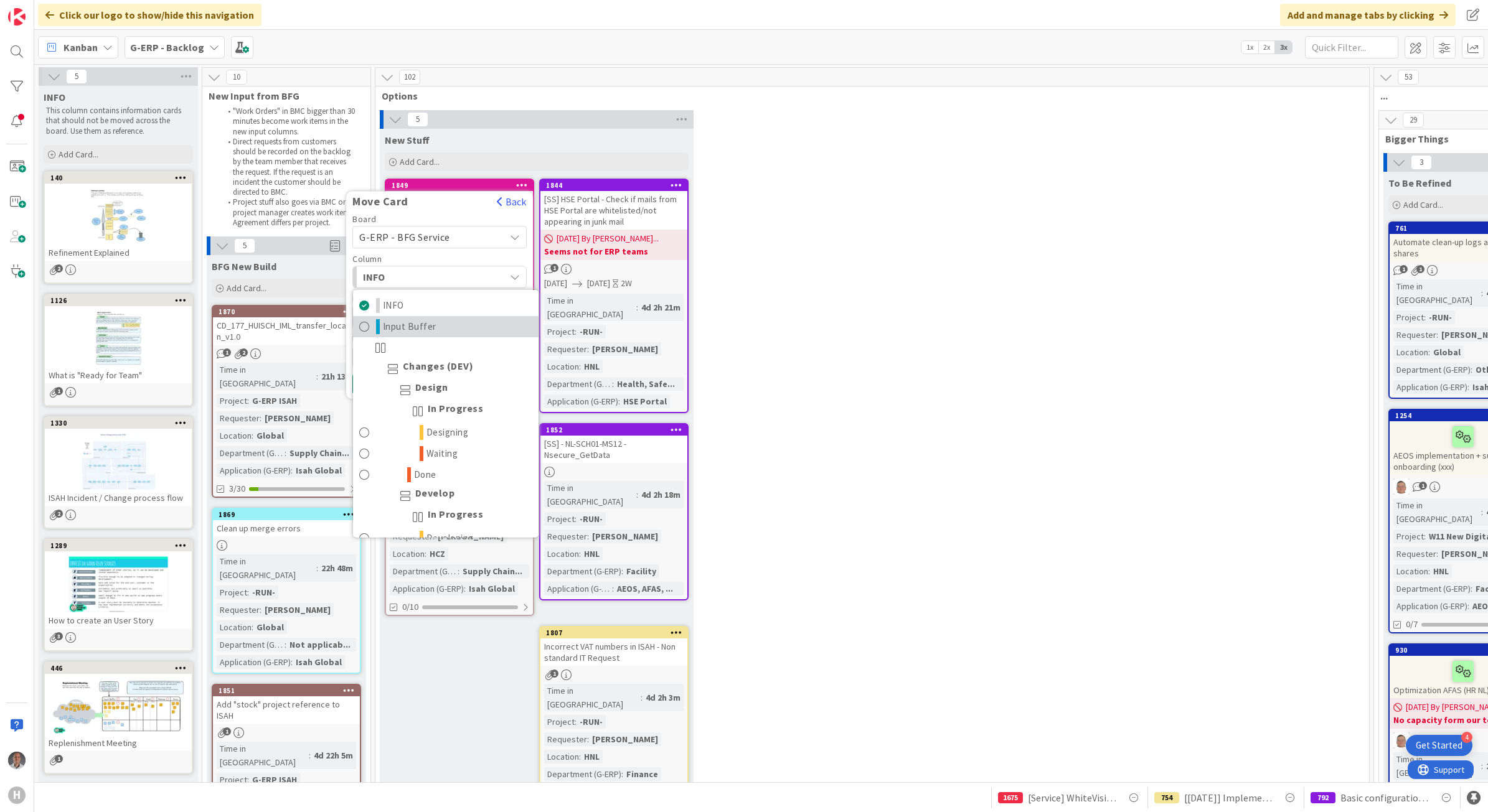
click at [425, 327] on span "Input Buffer" at bounding box center [409, 327] width 54 height 15
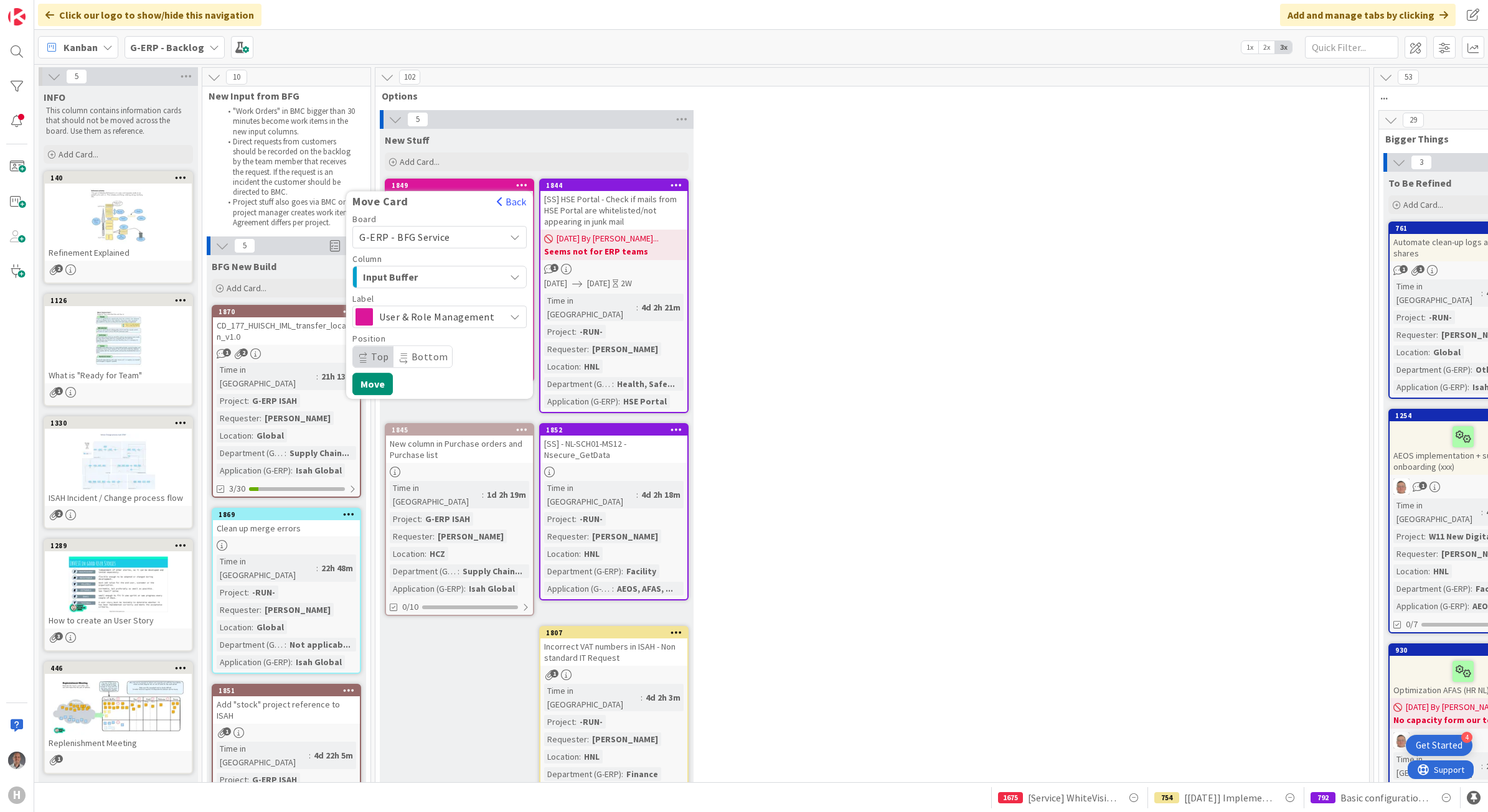
click at [469, 311] on span "User & Role Management" at bounding box center [438, 316] width 120 height 17
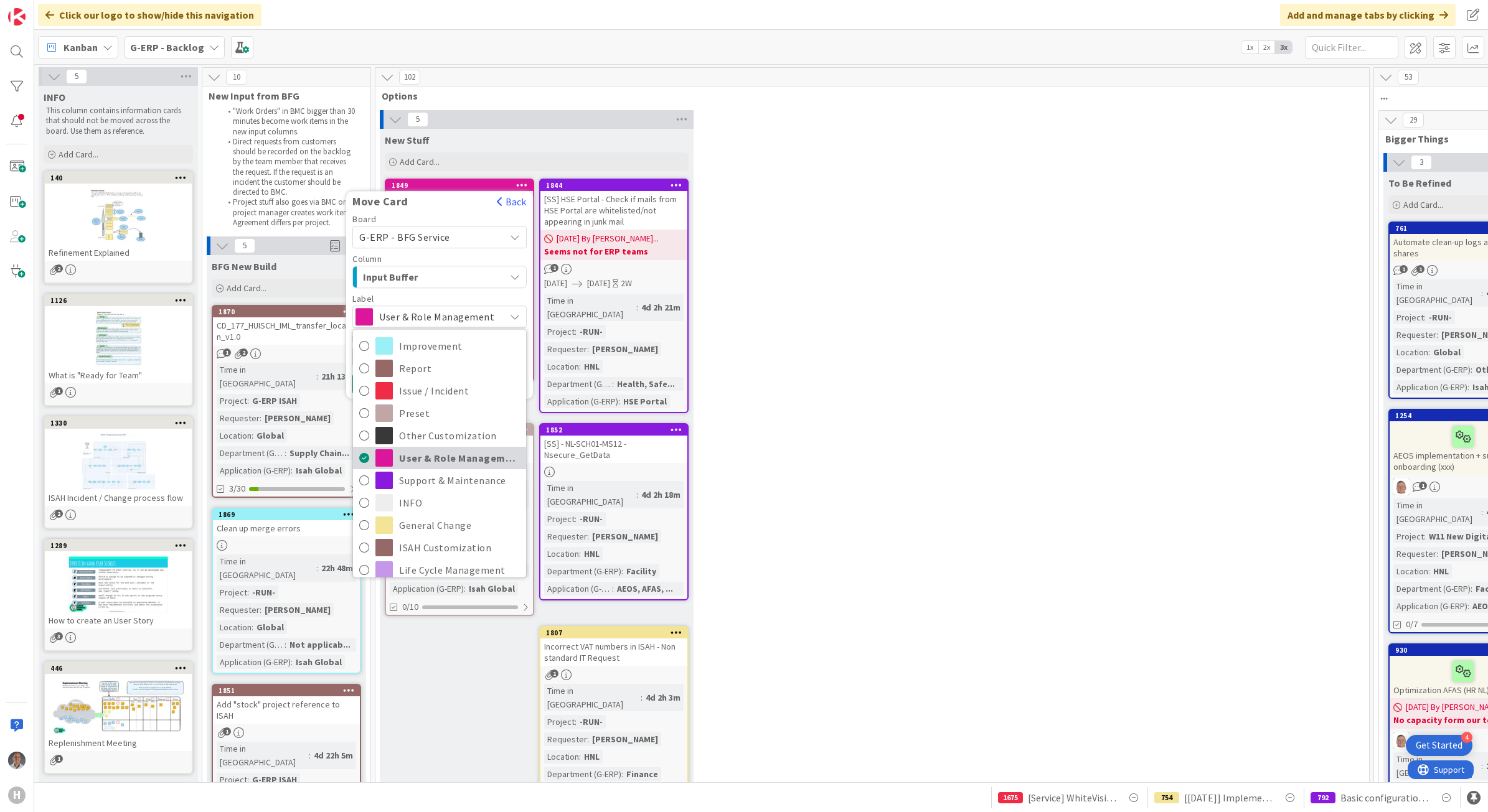
click at [443, 449] on span "User & Role Management" at bounding box center [460, 458] width 120 height 19
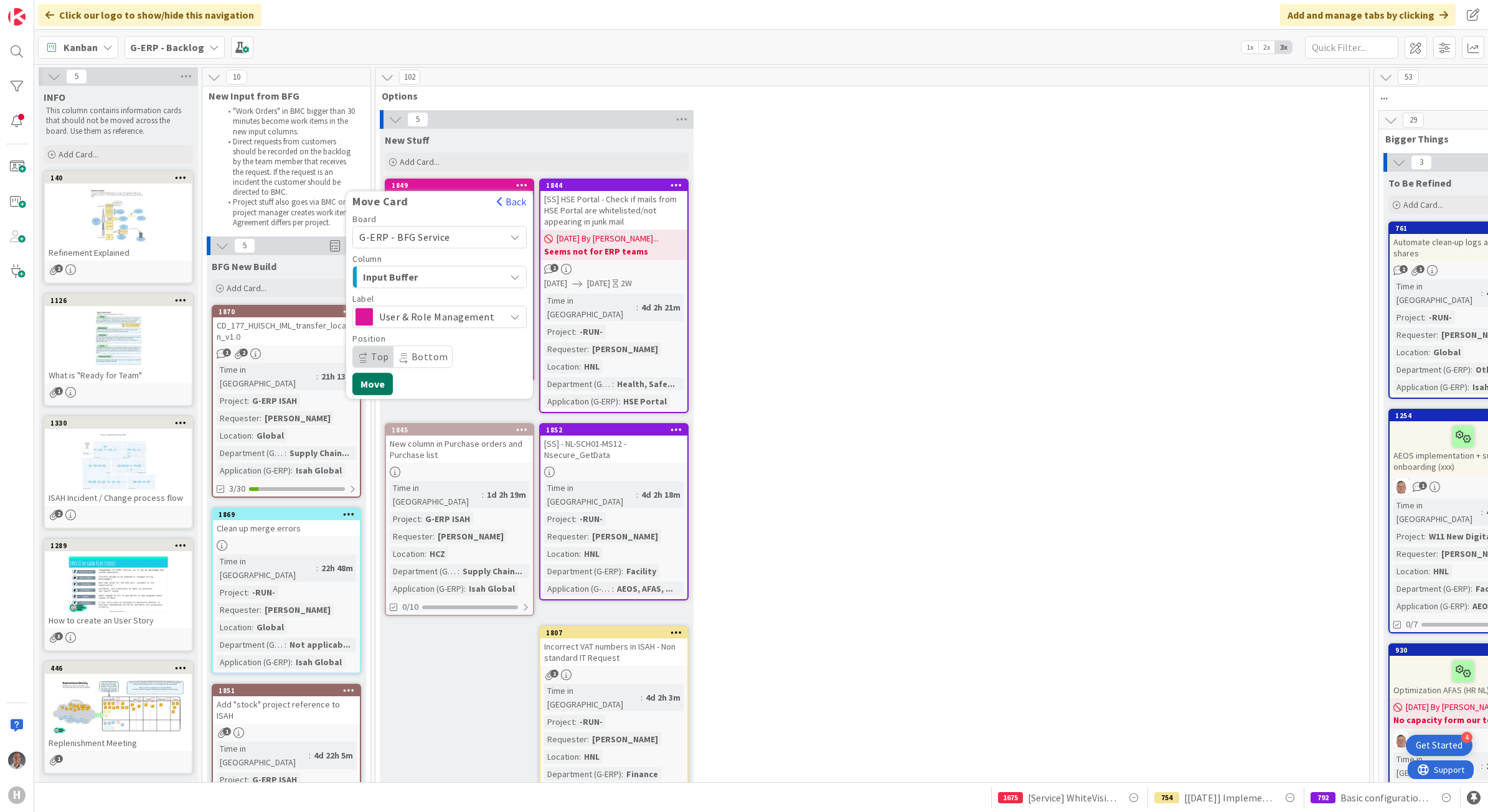
click at [378, 381] on button "Move" at bounding box center [372, 384] width 40 height 22
